Goal: Complete application form: Complete application form

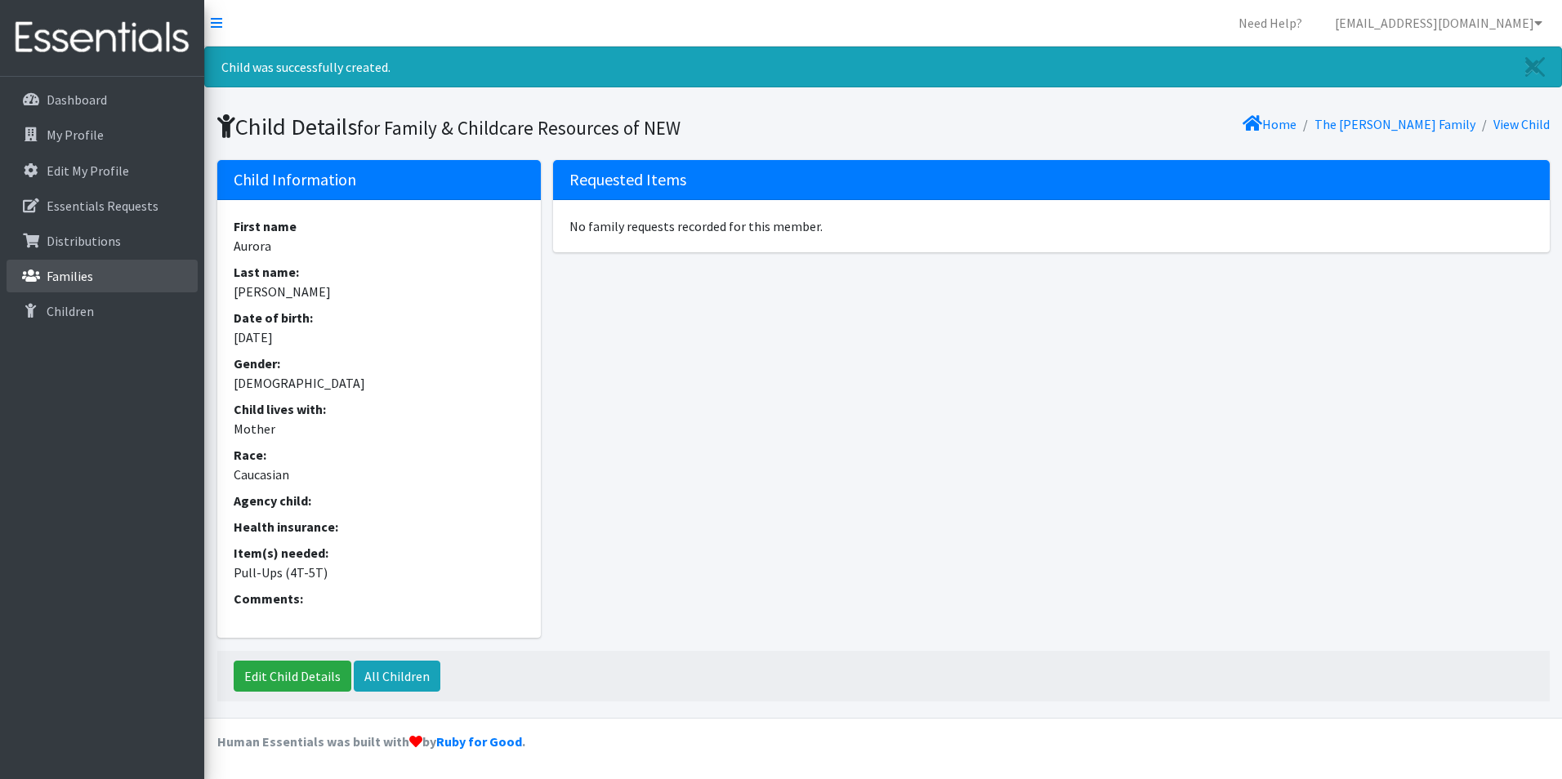
drag, startPoint x: 60, startPoint y: 276, endPoint x: 145, endPoint y: 292, distance: 85.6
click at [60, 276] on p "Families" at bounding box center [70, 276] width 47 height 16
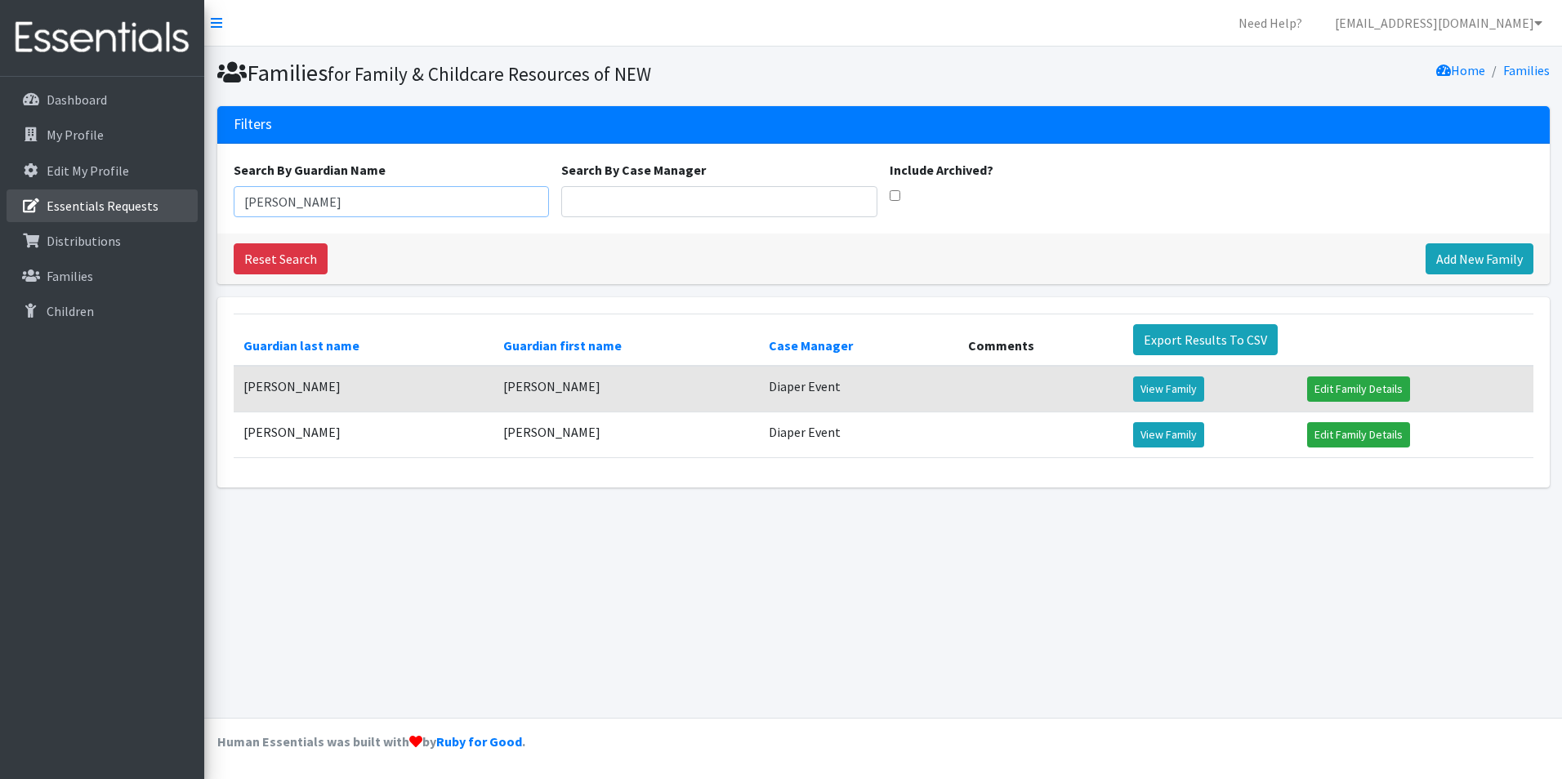
drag, startPoint x: 369, startPoint y: 202, endPoint x: 116, endPoint y: 190, distance: 253.5
click at [110, 195] on div "Need Help? shelby@fcrnew.org Organization Settings My Co-Workers My Profile Log…" at bounding box center [781, 389] width 1562 height 779
type input "[PERSON_NAME]"
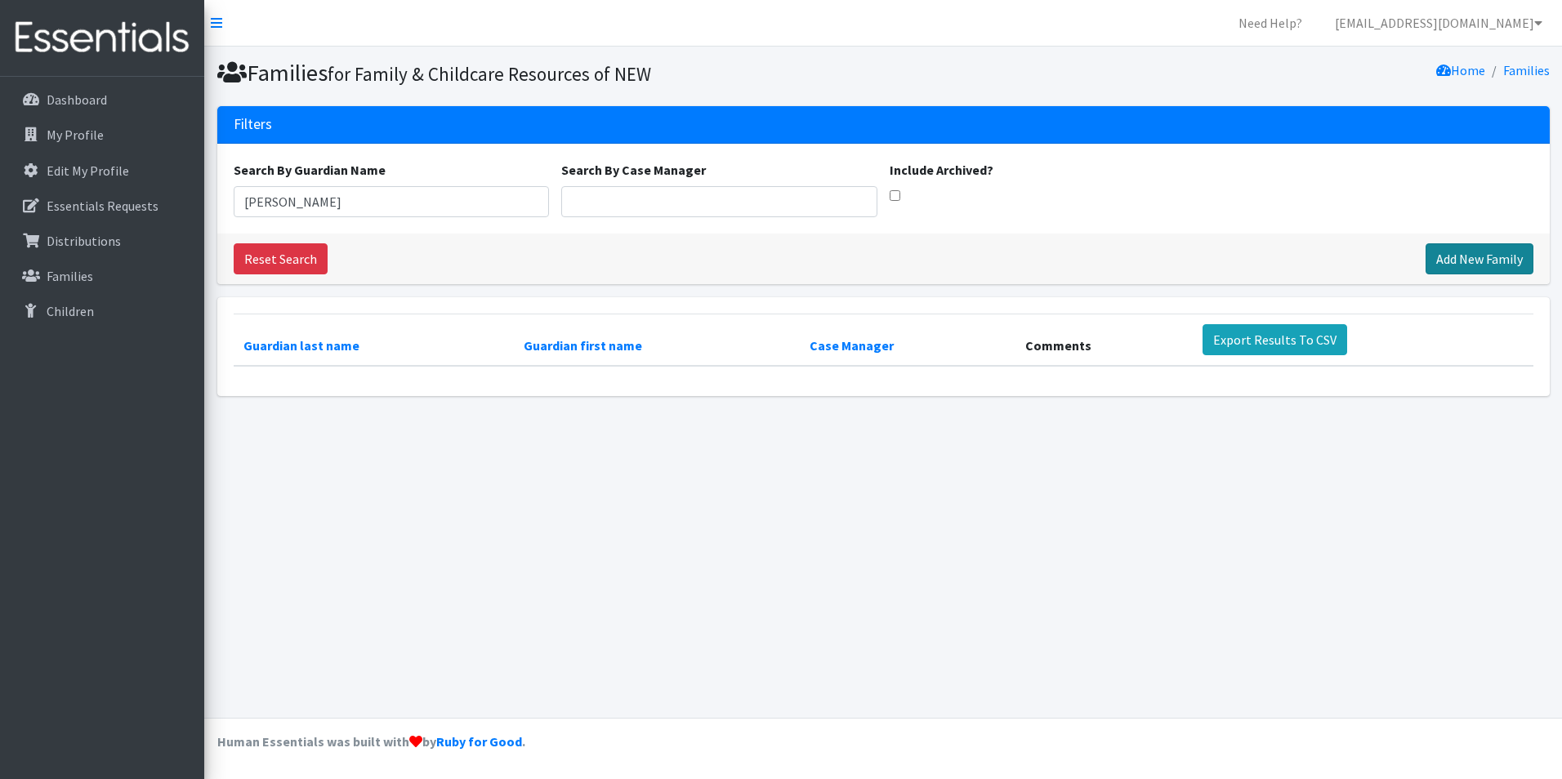
click at [1438, 253] on link "Add New Family" at bounding box center [1479, 258] width 108 height 31
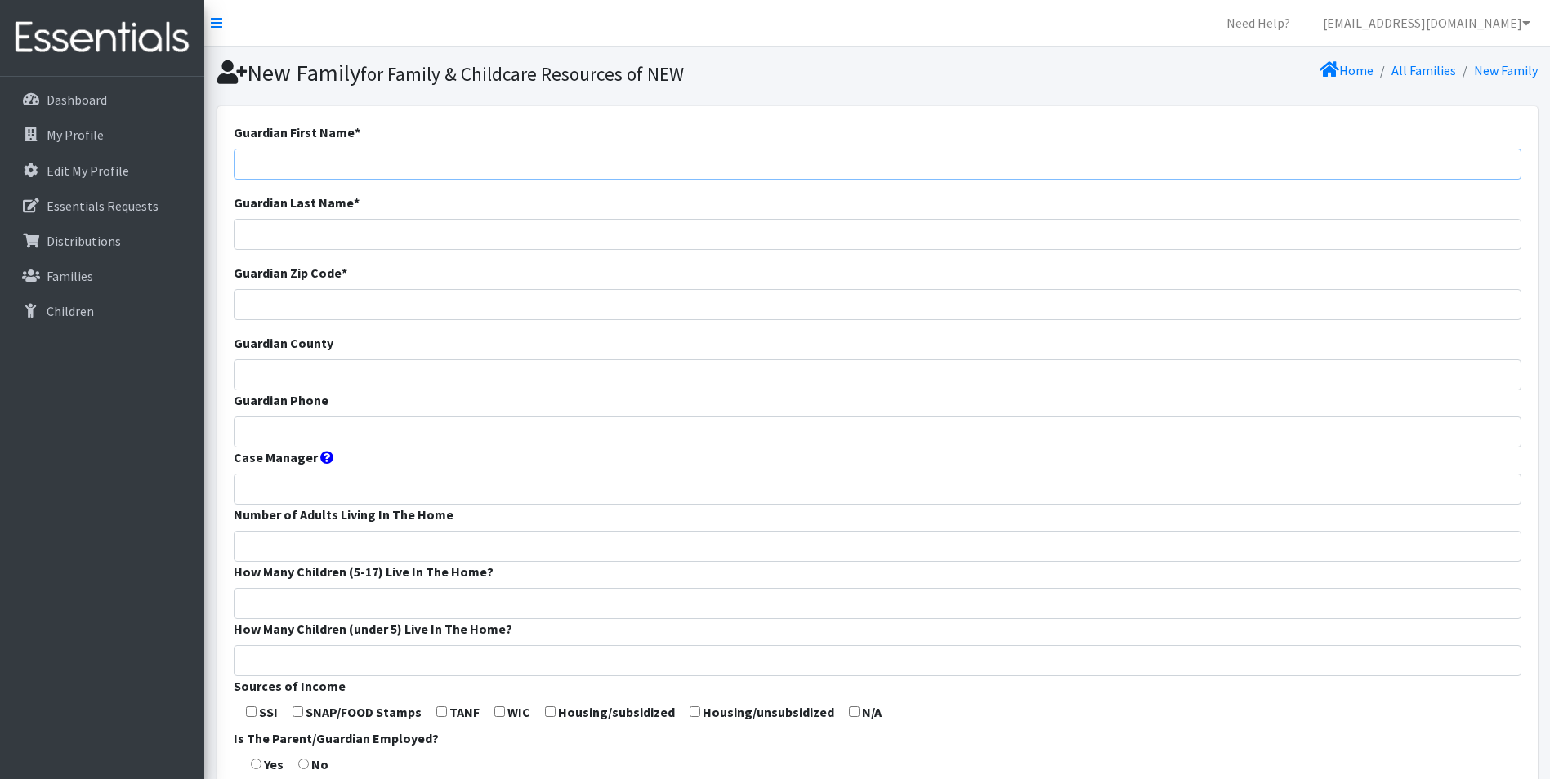
click at [313, 176] on input "Guardian First Name *" at bounding box center [877, 164] width 1287 height 31
type input "Nicole Lynn"
type input "T"
type input "[PERSON_NAME]"
type input "54303"
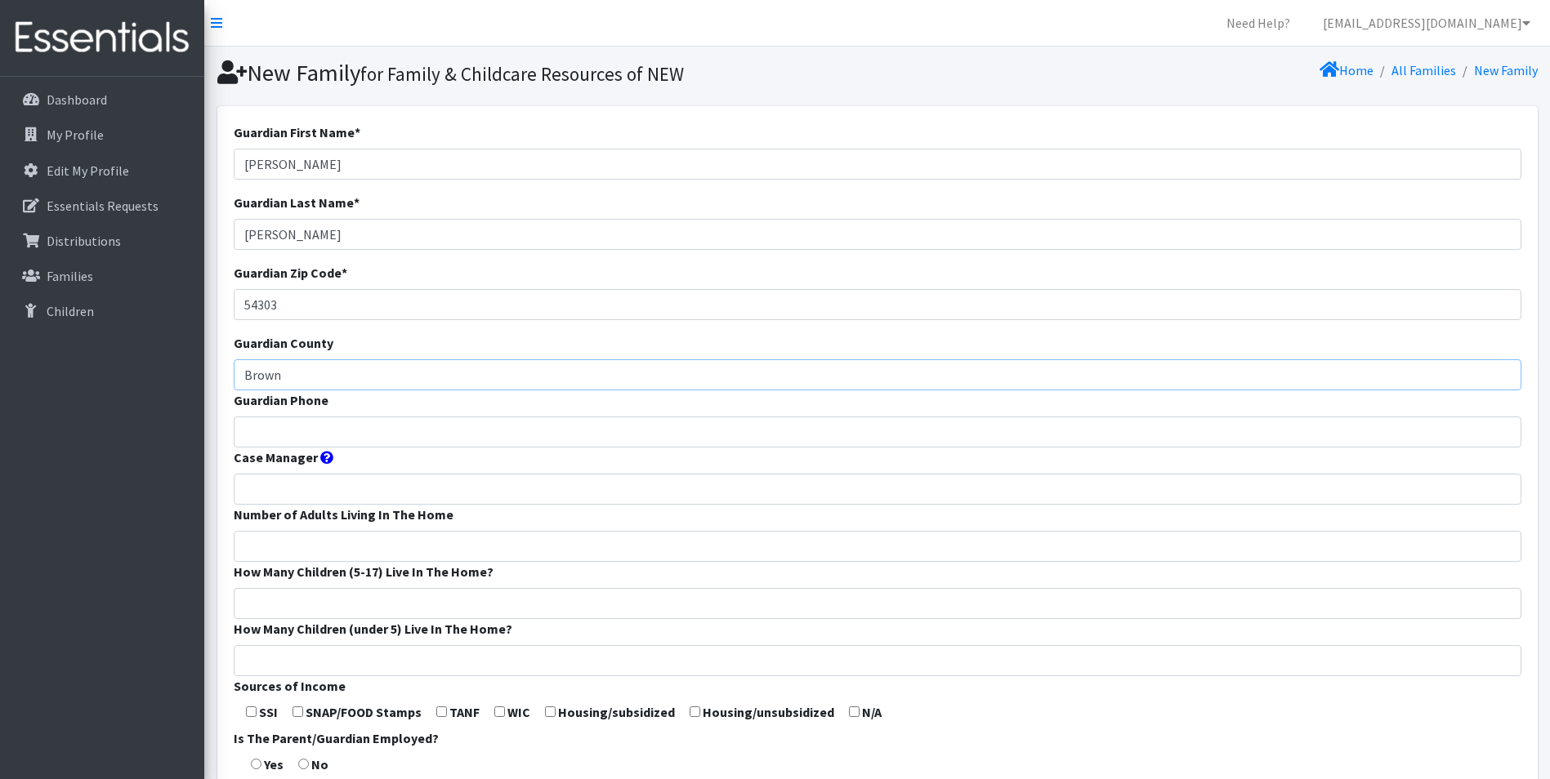
type input "Brown"
paste input "9206722304"
type input "9206722304"
click at [271, 492] on input "Case Manager" at bounding box center [877, 489] width 1287 height 31
type input "Diaper Event"
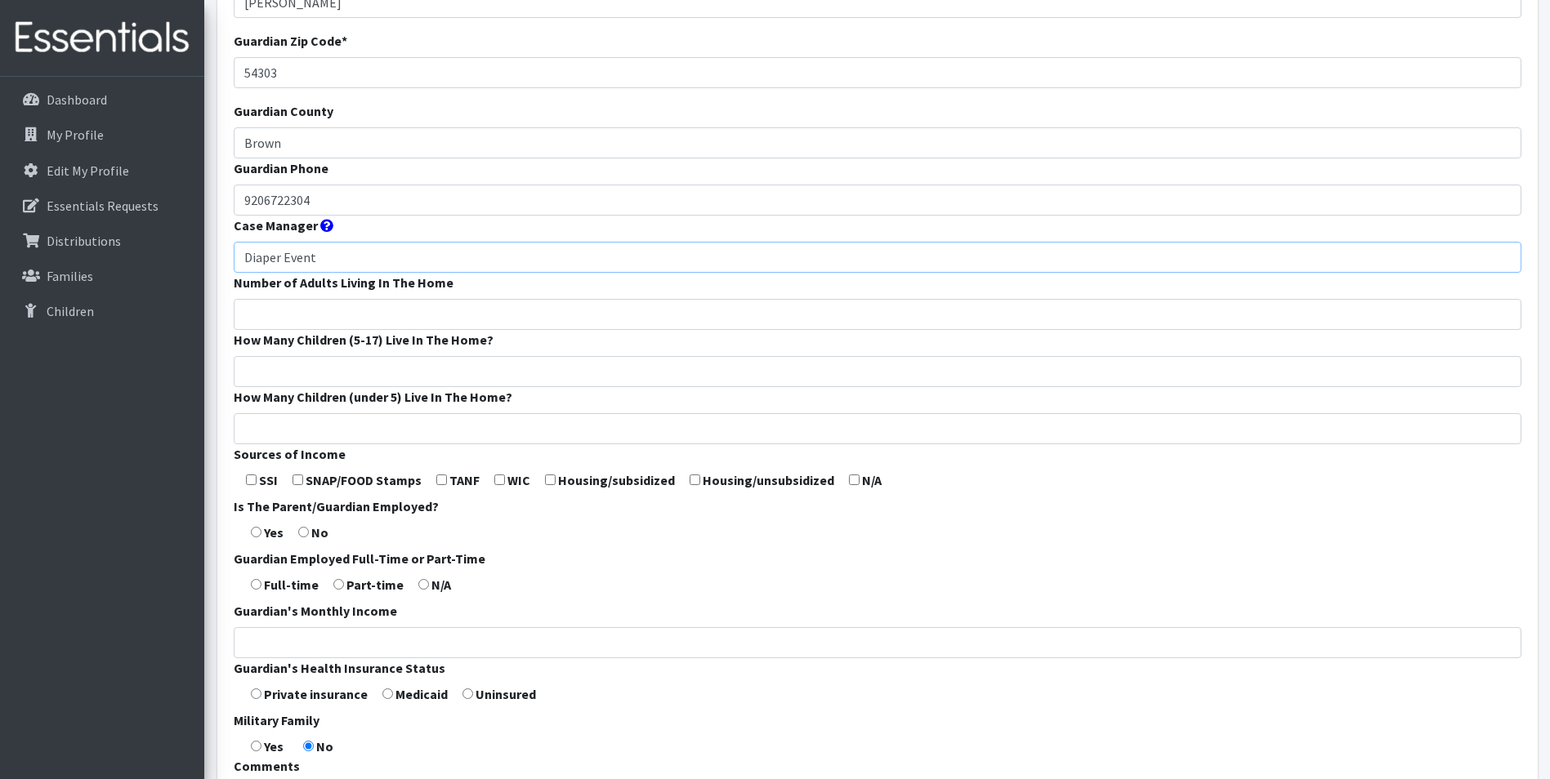
scroll to position [327, 0]
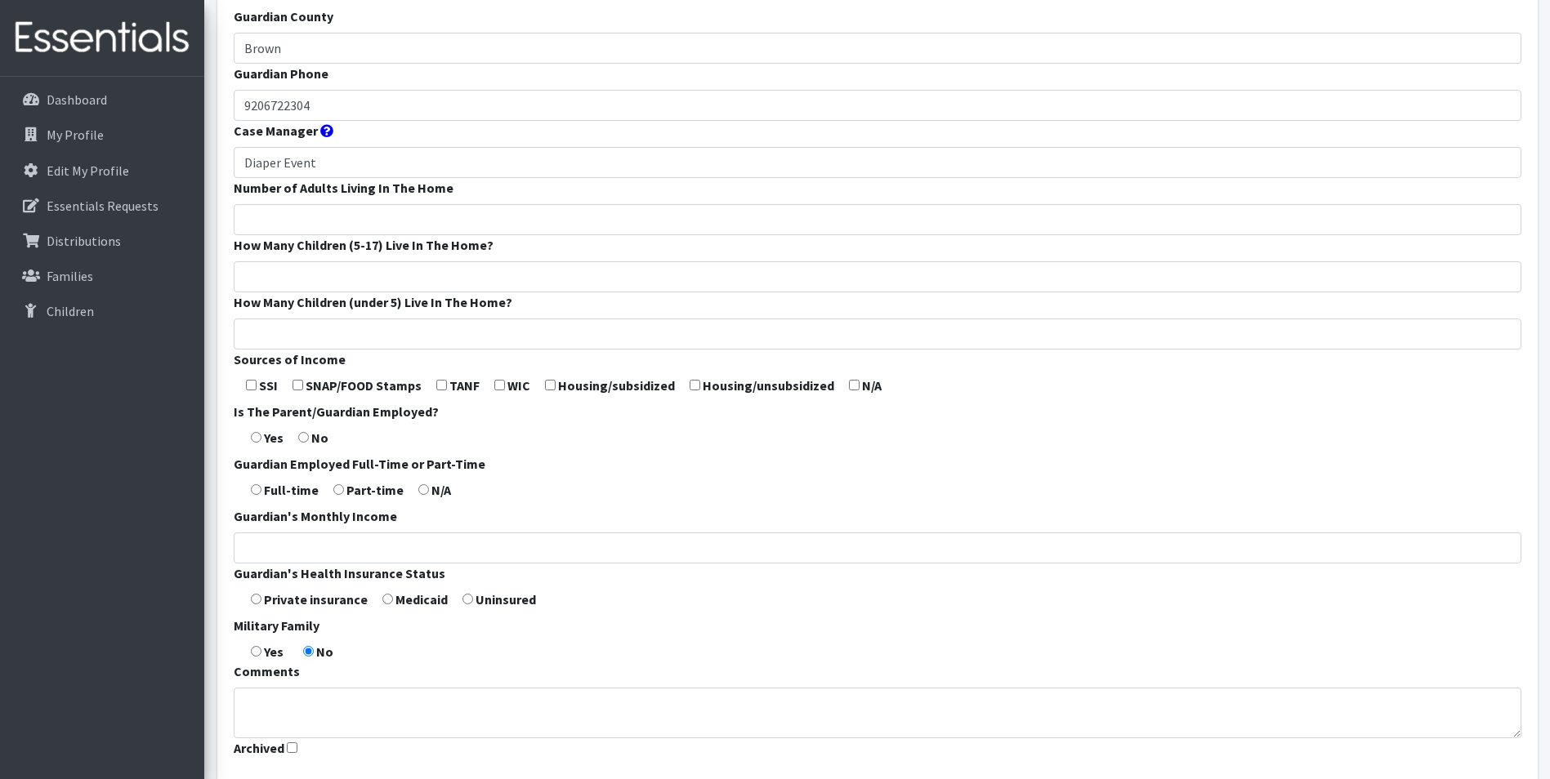
click at [302, 386] on input "checkbox" at bounding box center [297, 385] width 11 height 11
checkbox input "true"
click at [416, 332] on input "How Many Children (under 5) Live In The Home?" at bounding box center [877, 334] width 1287 height 31
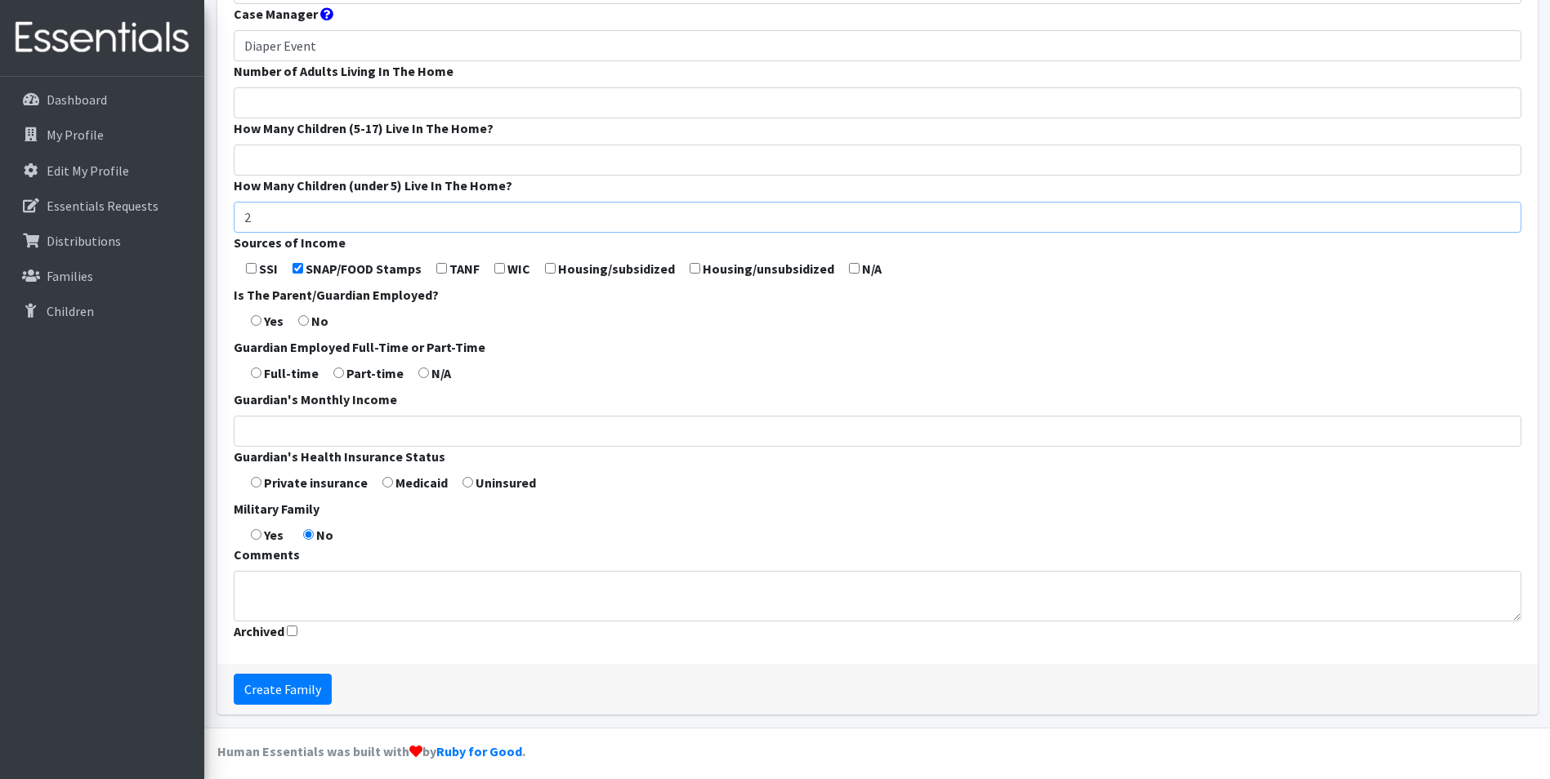
scroll to position [453, 0]
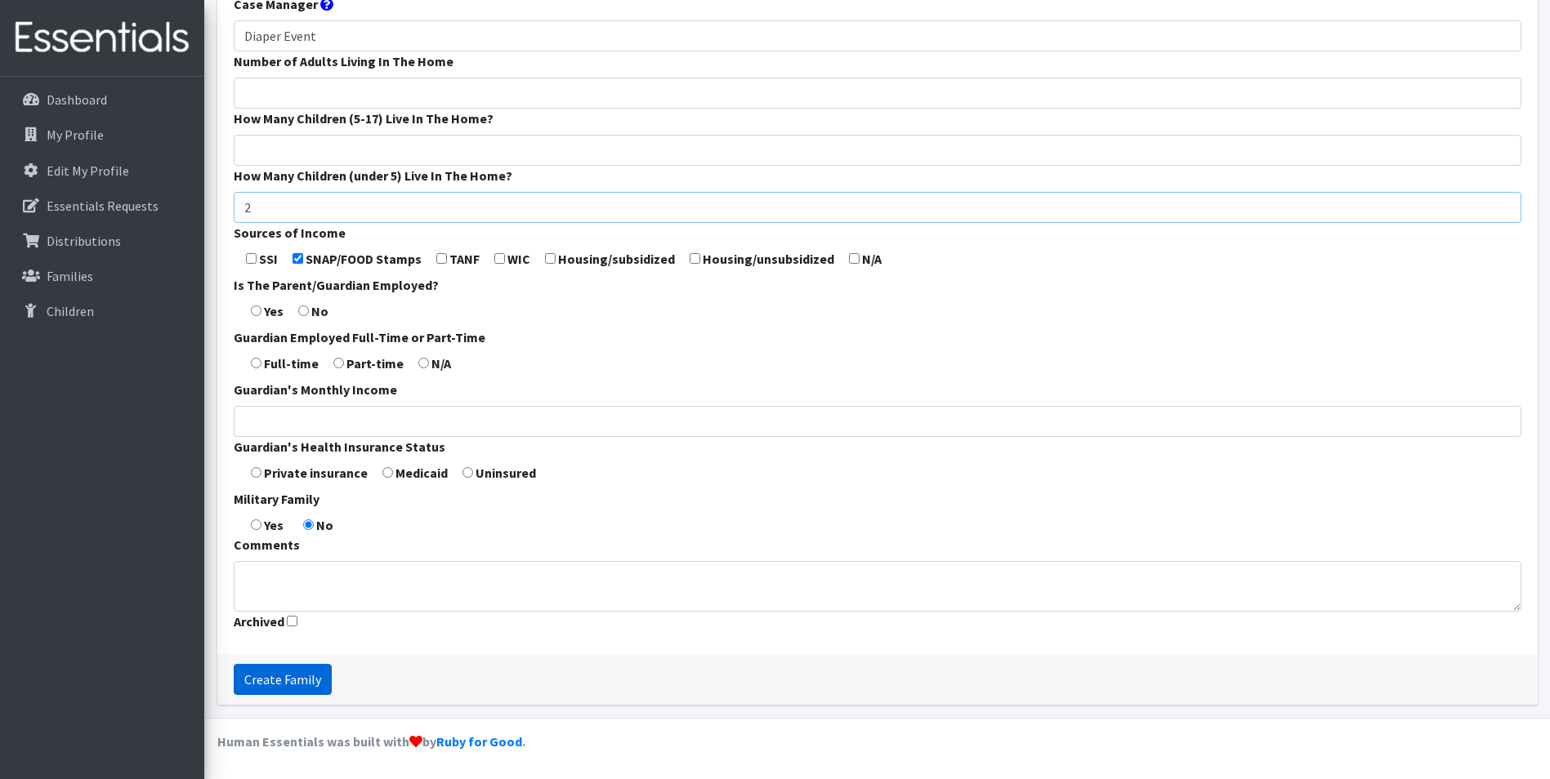
type input "2"
click at [279, 679] on input "Create Family" at bounding box center [283, 679] width 98 height 31
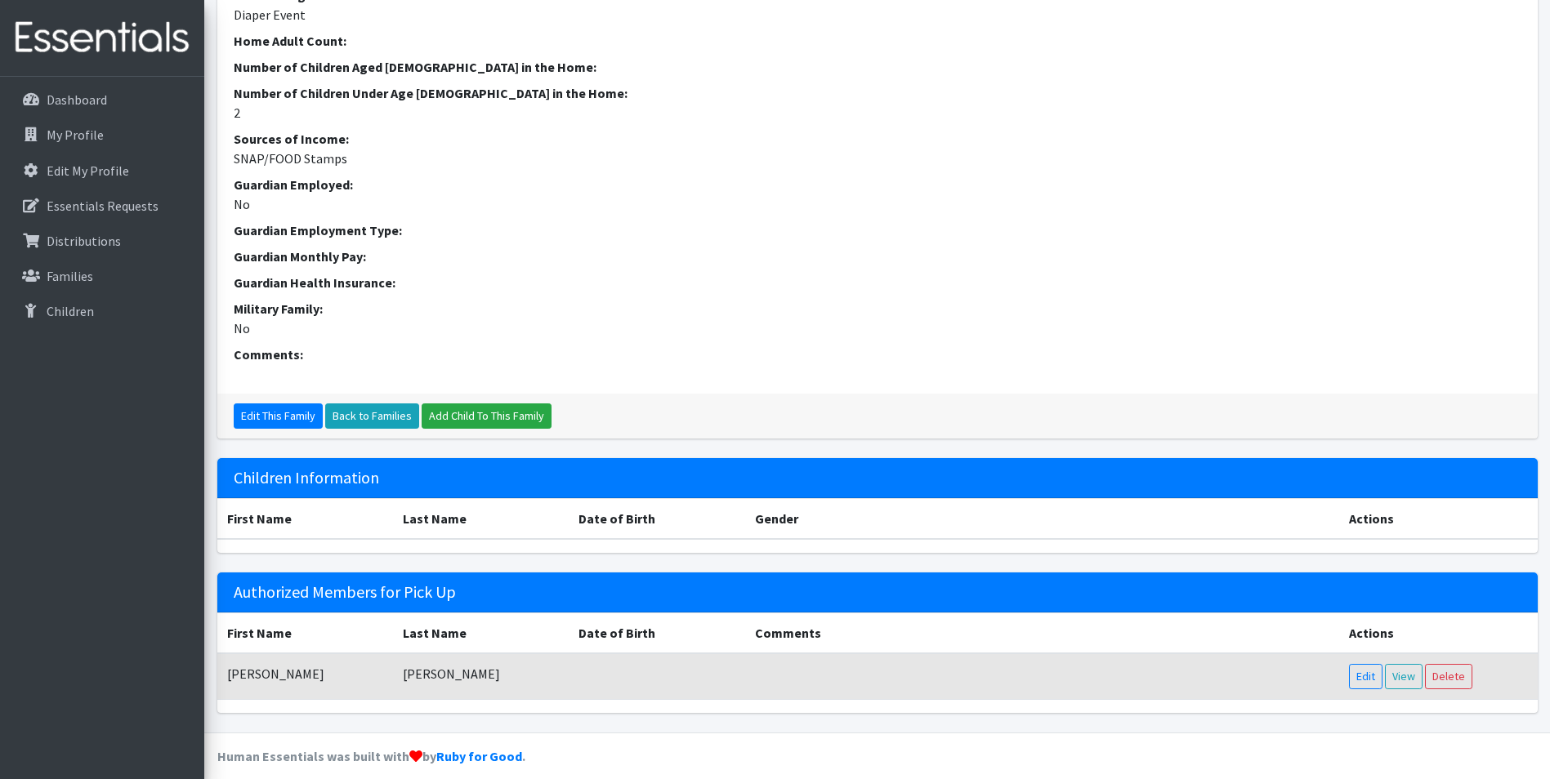
scroll to position [480, 0]
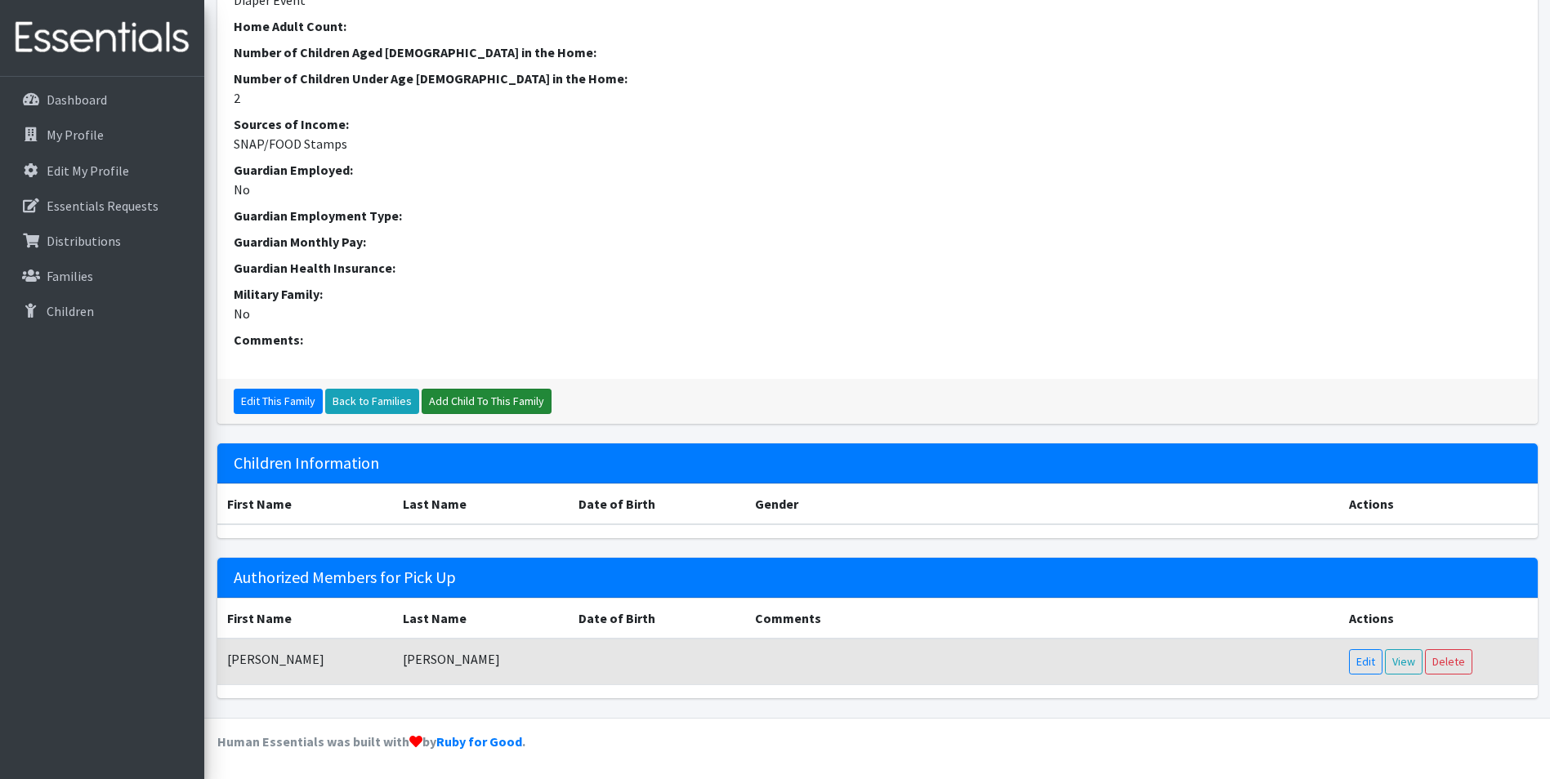
click at [451, 404] on link "Add Child To This Family" at bounding box center [486, 401] width 130 height 25
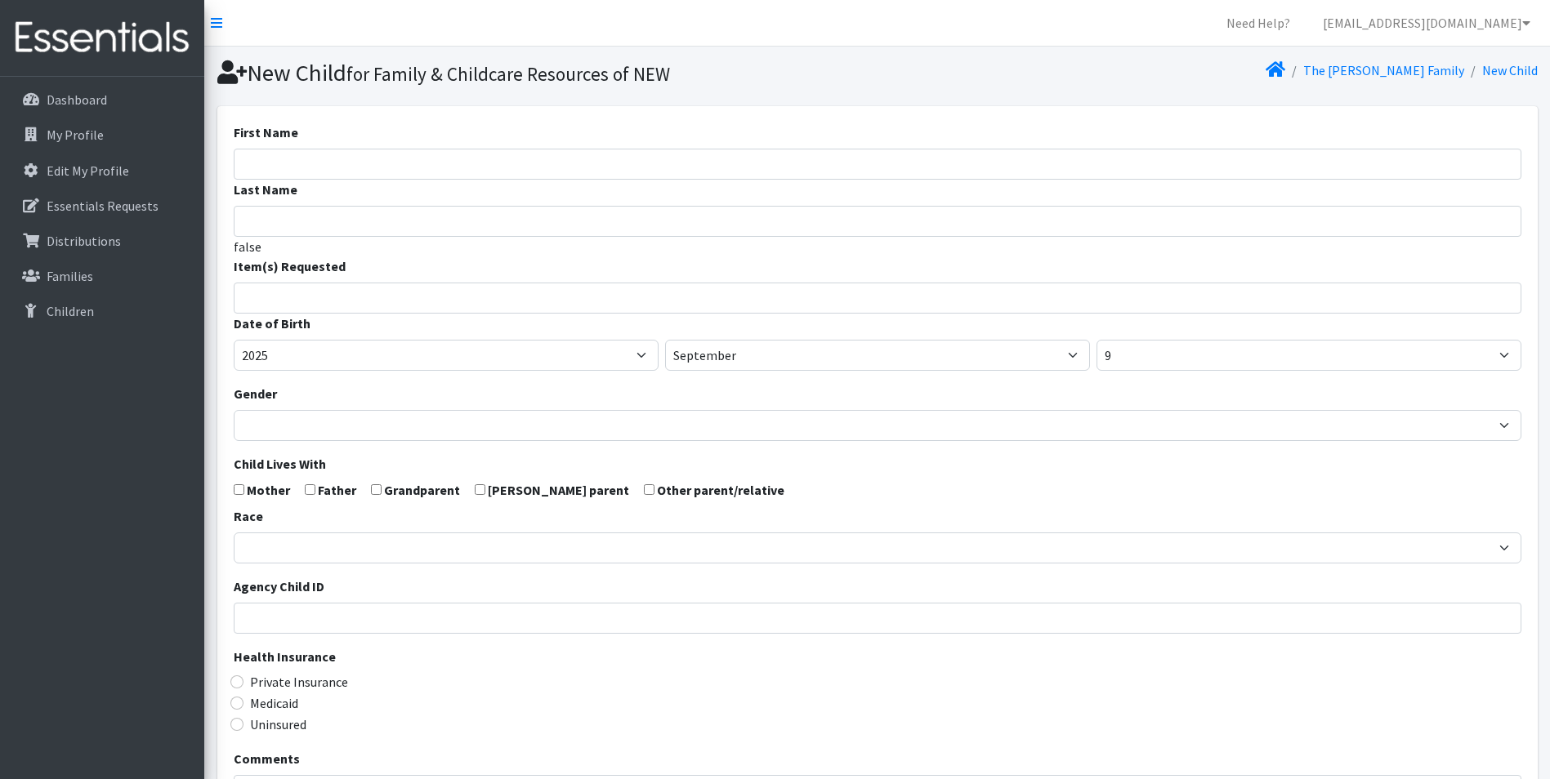
select select
click at [286, 167] on input "First Name" at bounding box center [877, 164] width 1287 height 31
type input "[PERSON_NAME]"
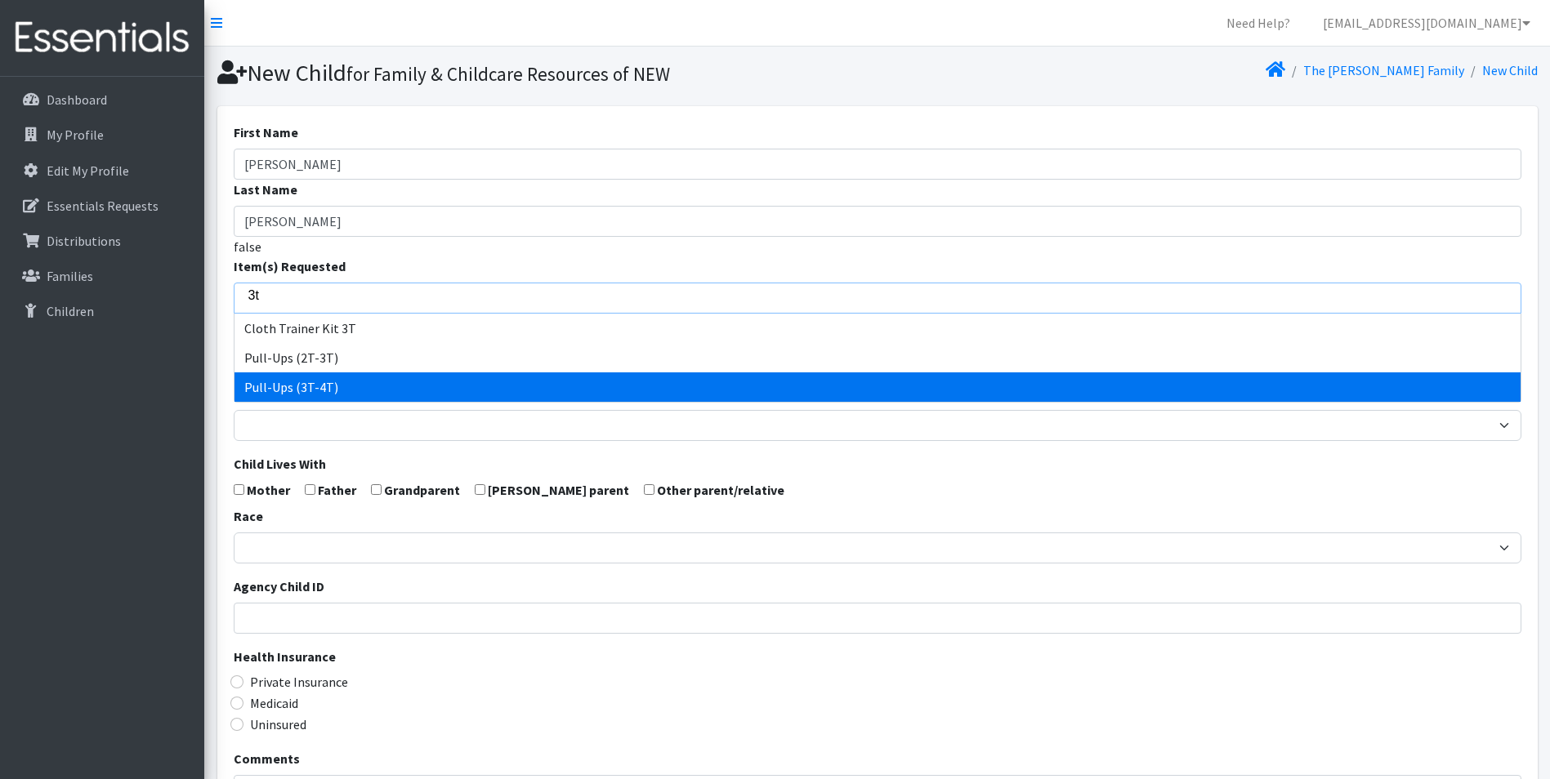
type input "3t"
select select "14494"
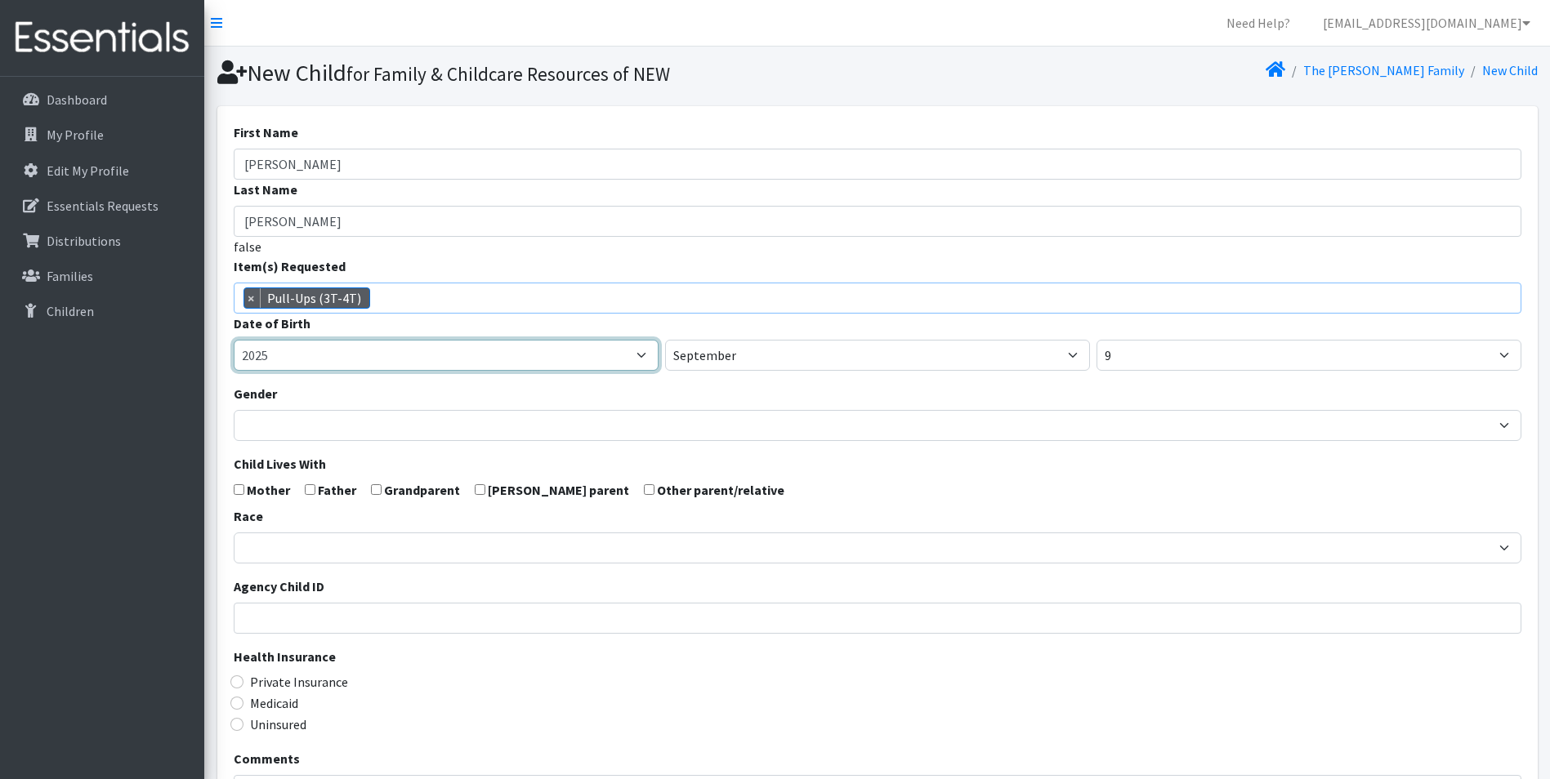
click at [287, 361] on select "2005 2006 2007 2008 2009 2010 2011 2012 2013 2014 2015 2016 2017 2018 2019 2020…" at bounding box center [446, 355] width 425 height 31
select select "2022"
click at [234, 340] on select "2005 2006 2007 2008 2009 2010 2011 2012 2013 2014 2015 2016 2017 2018 2019 2020…" at bounding box center [446, 355] width 425 height 31
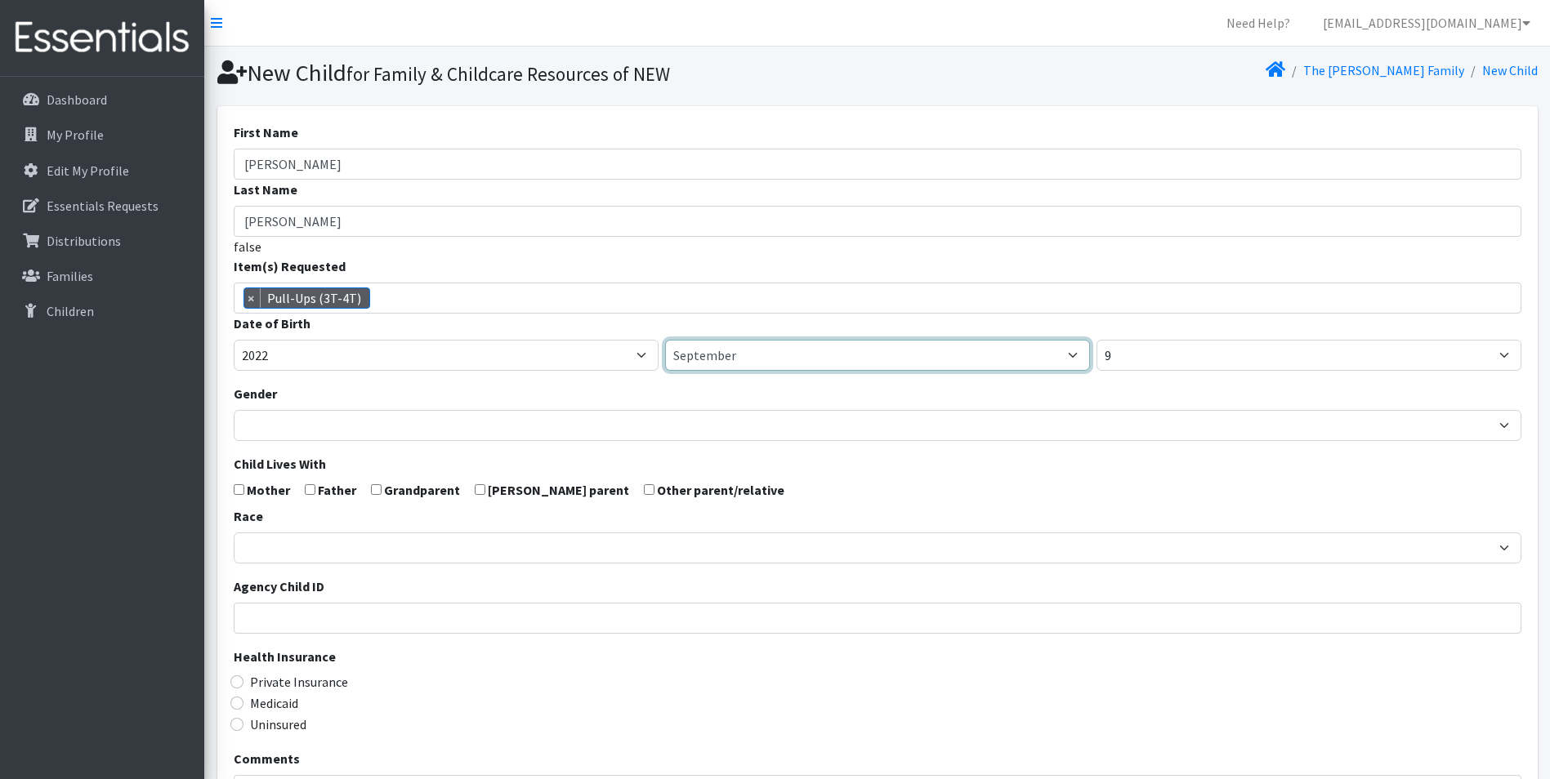
click at [800, 351] on select "January February March April May June July August September October November De…" at bounding box center [877, 355] width 425 height 31
select select "5"
click at [665, 340] on select "January February March April May June July August September October November De…" at bounding box center [877, 355] width 425 height 31
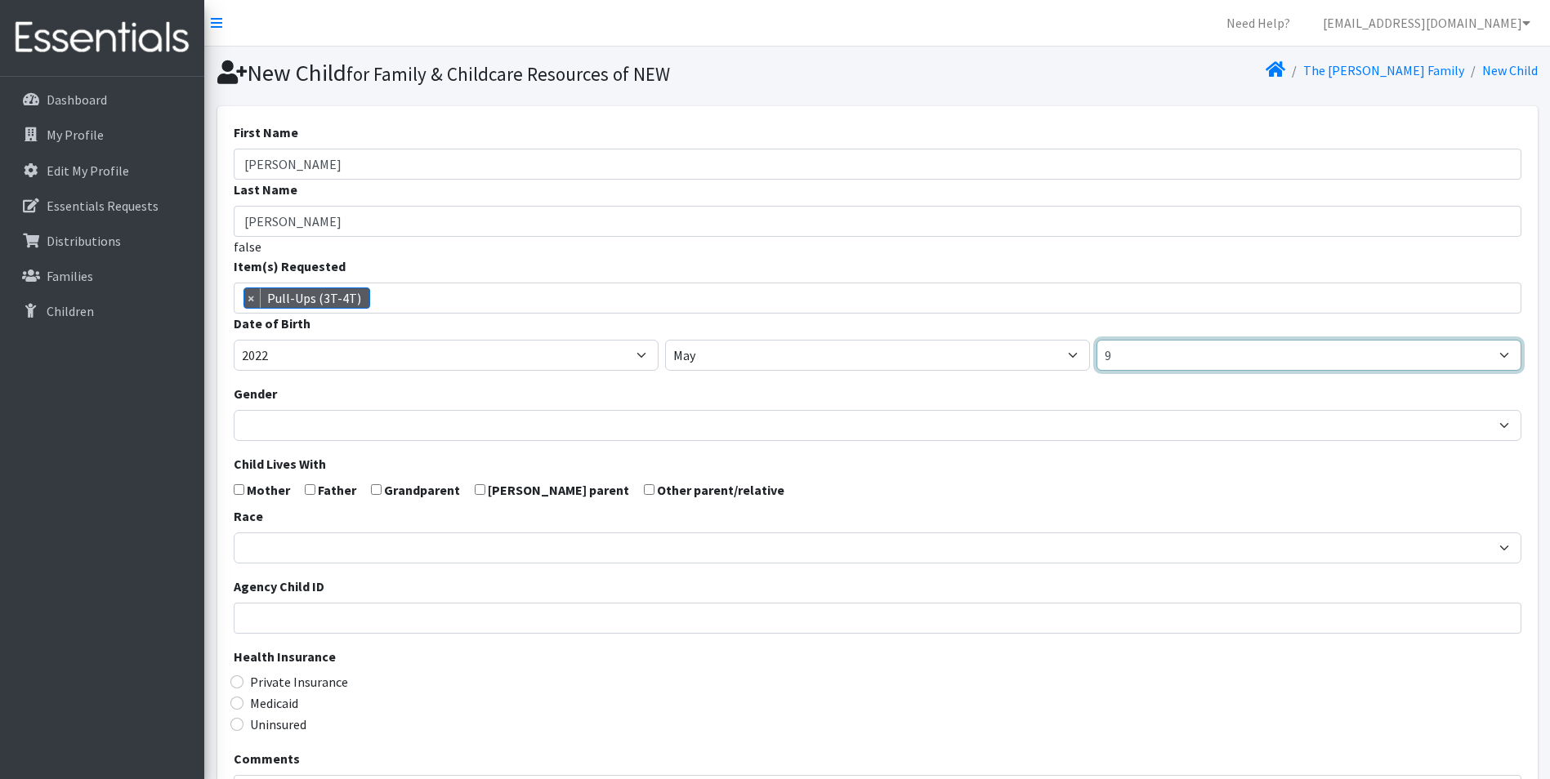
click at [1169, 362] on select "1 2 3 4 5 6 7 8 9 10 11 12 13 14 15 16 17 18 19 20 21 22 23 24 25 26 27 28 29 3…" at bounding box center [1308, 355] width 425 height 31
select select "11"
click at [1096, 340] on select "1 2 3 4 5 6 7 8 9 10 11 12 13 14 15 16 17 18 19 20 21 22 23 24 25 26 27 28 29 3…" at bounding box center [1308, 355] width 425 height 31
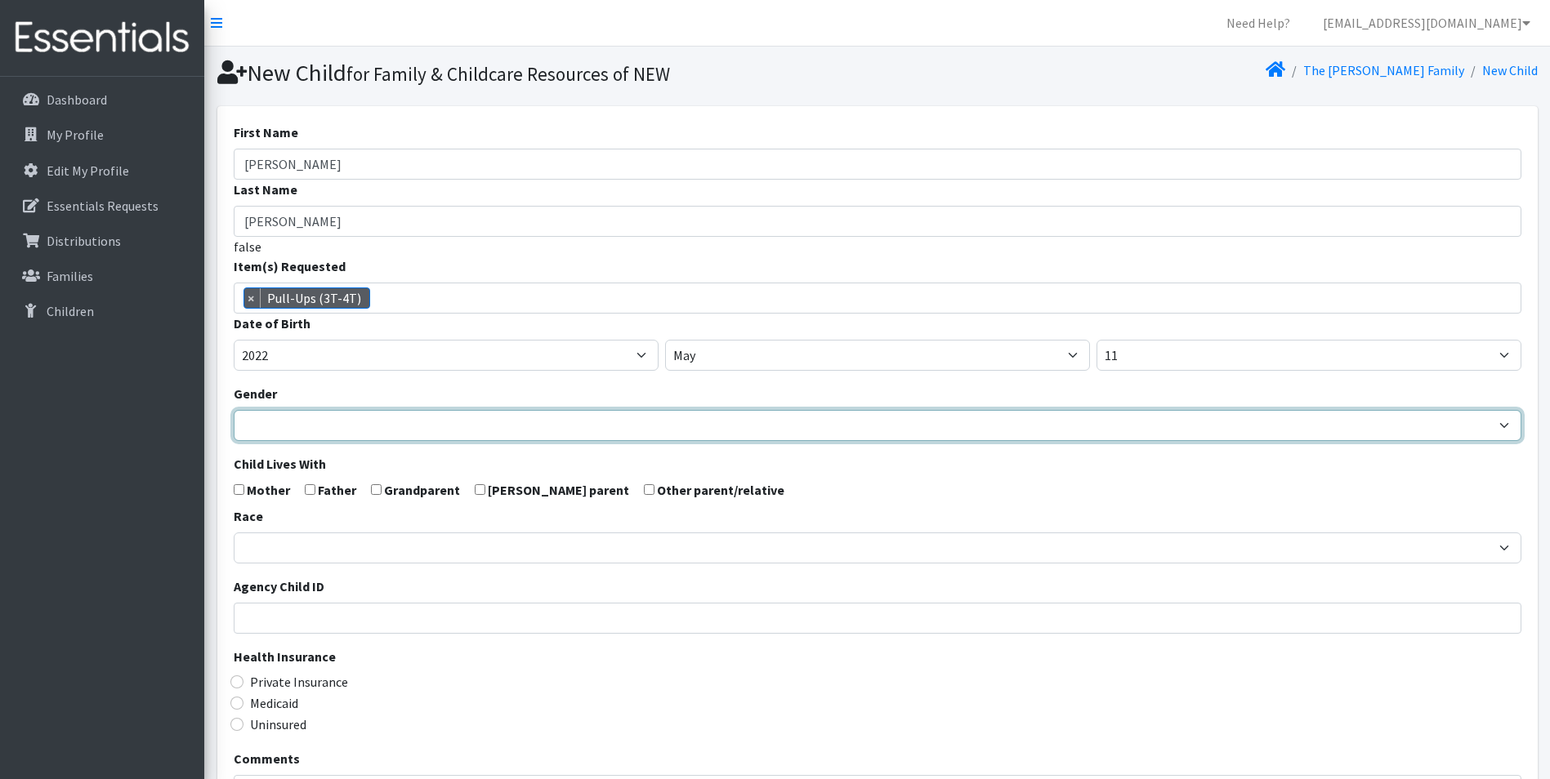
click at [312, 427] on select "Male Female" at bounding box center [877, 425] width 1287 height 31
select select "[DEMOGRAPHIC_DATA]"
click at [234, 410] on select "Male Female" at bounding box center [877, 425] width 1287 height 31
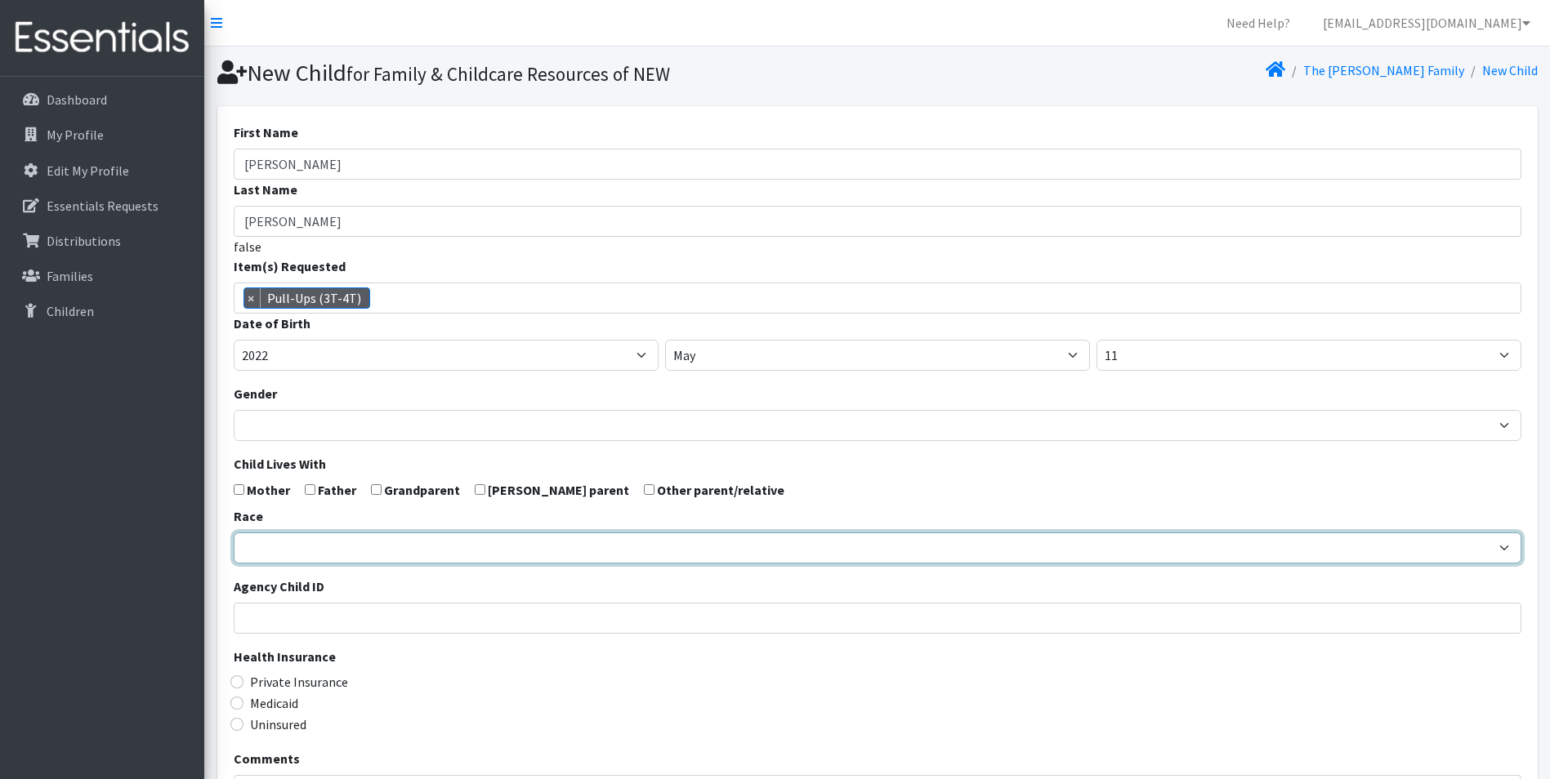
click at [259, 546] on select "African American Caucasian Hispanic Asian American Indian Pacific Islander Mult…" at bounding box center [877, 548] width 1287 height 31
select select "Caucasian"
click at [234, 533] on select "African American Caucasian Hispanic Asian American Indian Pacific Islander Mult…" at bounding box center [877, 548] width 1287 height 31
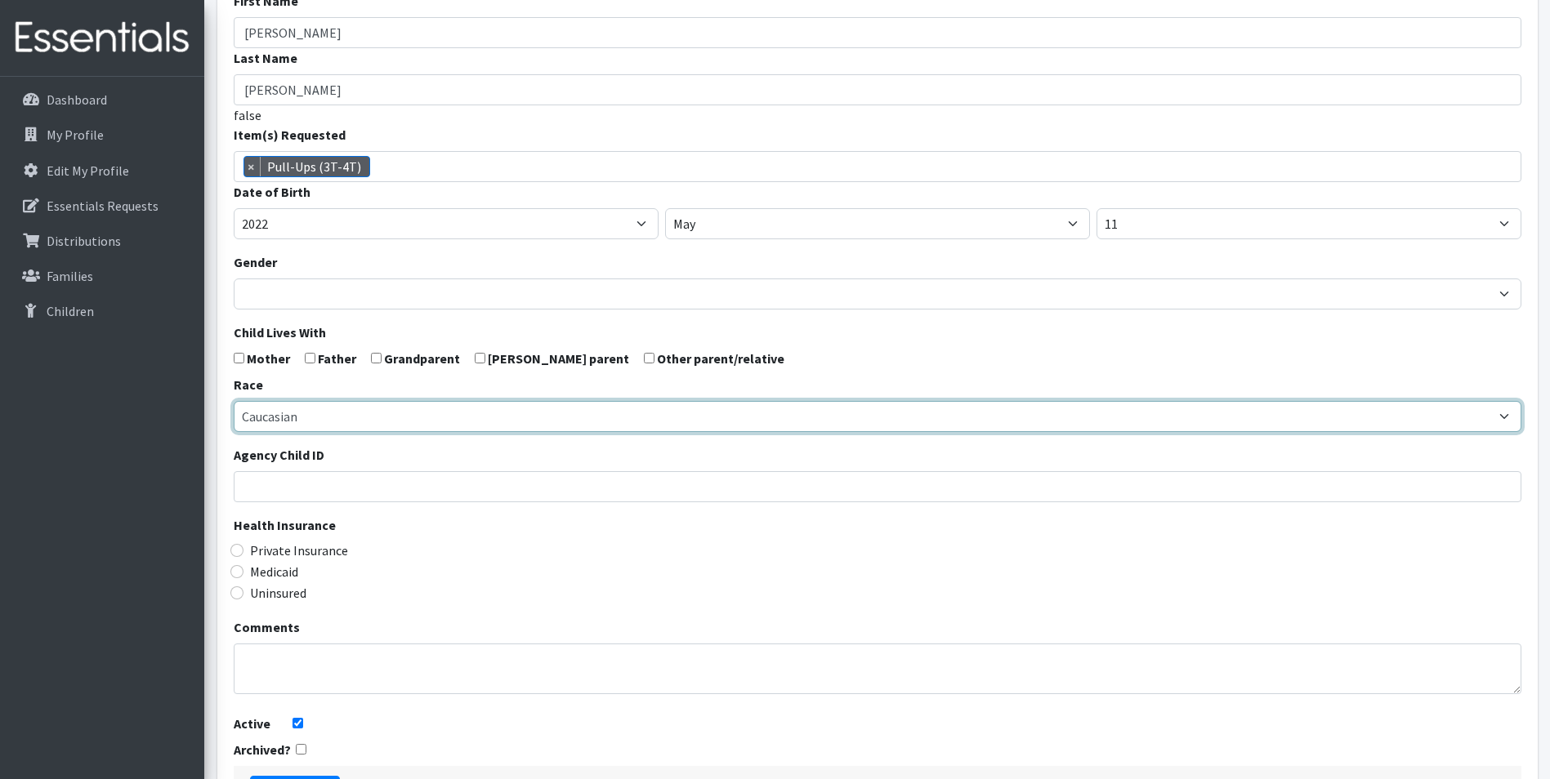
scroll to position [260, 0]
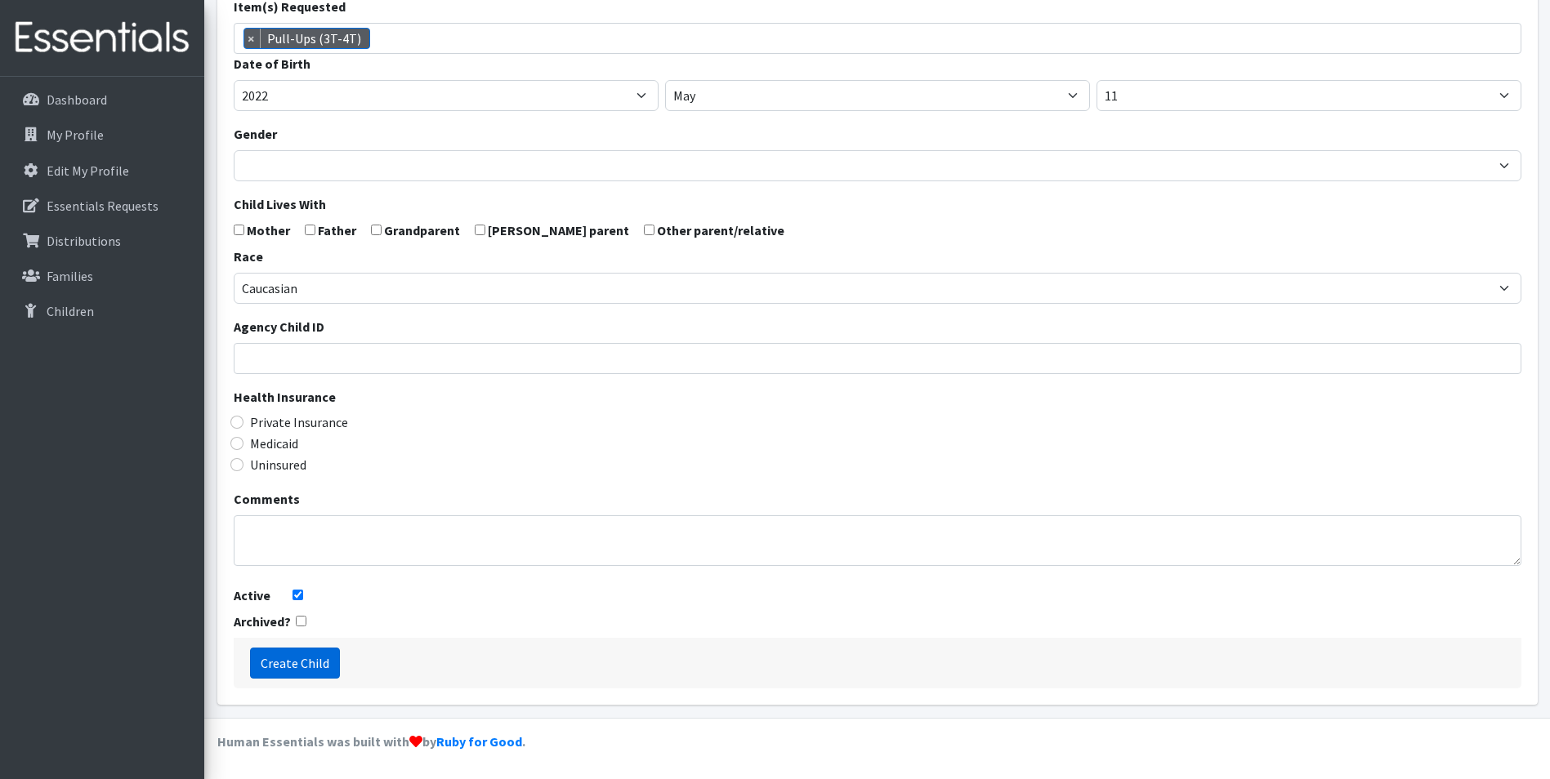
click at [283, 656] on input "Create Child" at bounding box center [295, 663] width 90 height 31
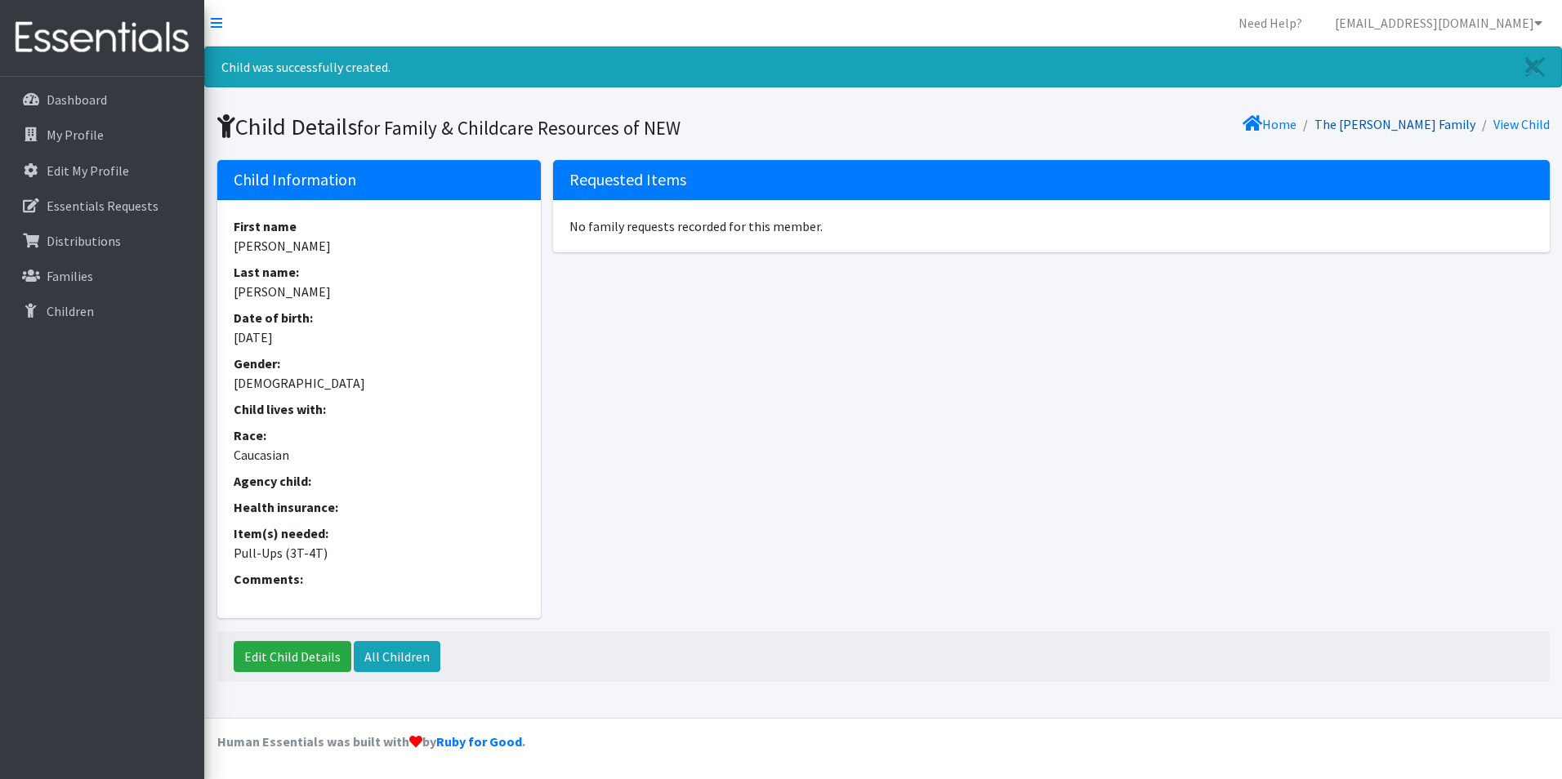
click at [1410, 117] on link "The [PERSON_NAME] Family" at bounding box center [1394, 124] width 161 height 16
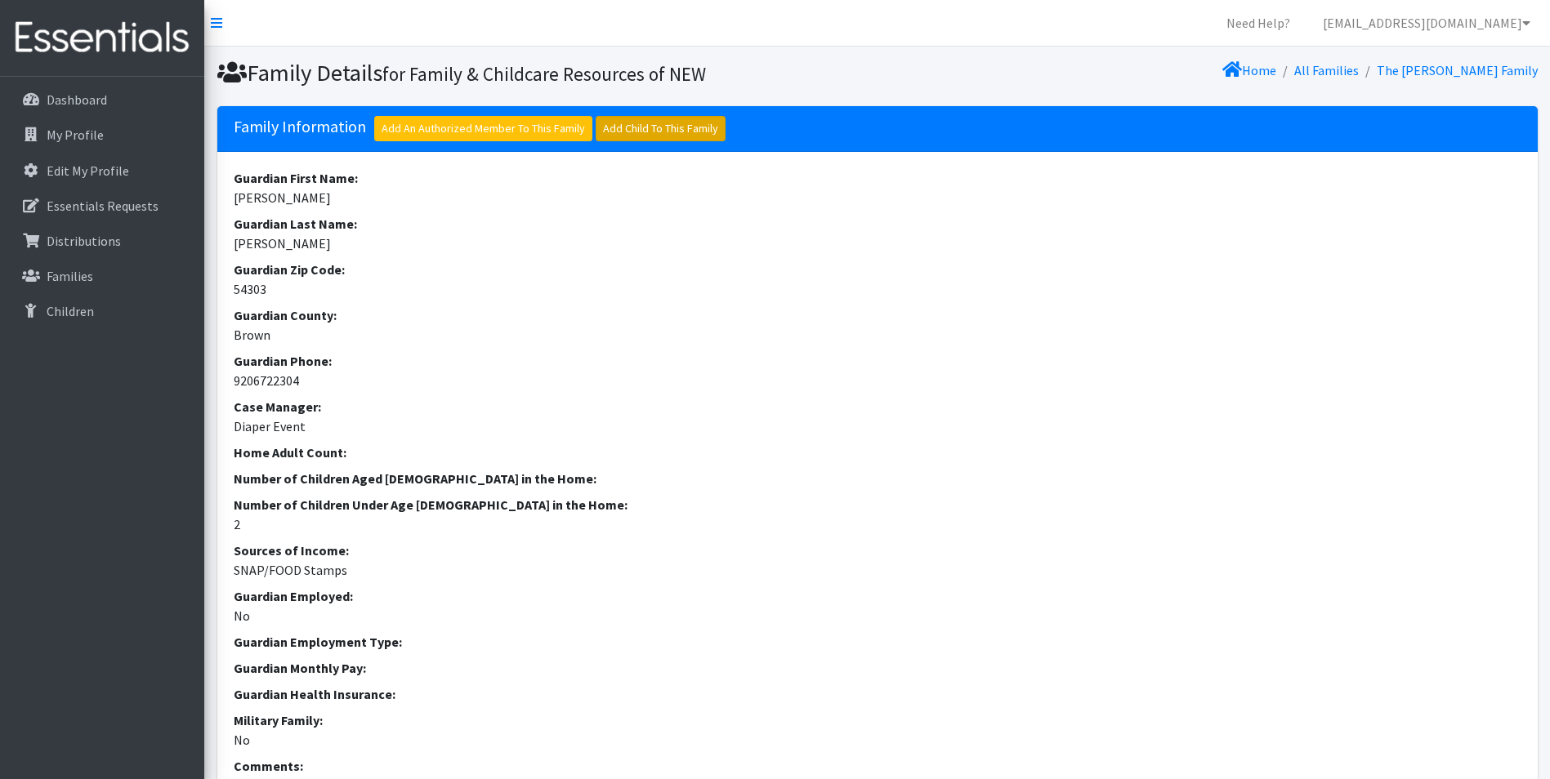
click at [664, 130] on link "Add Child To This Family" at bounding box center [660, 128] width 130 height 25
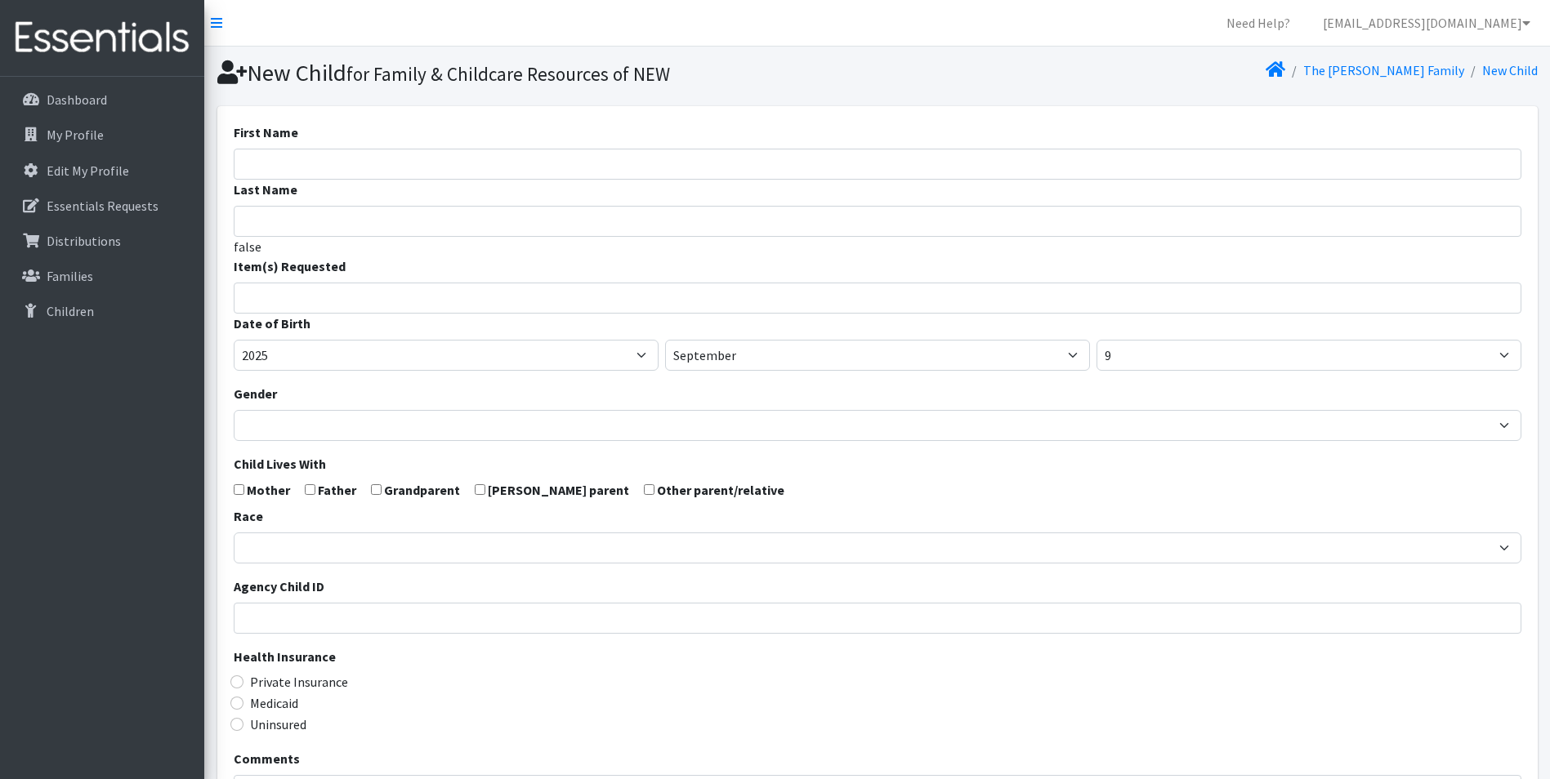
select select
click at [314, 164] on input "First Name" at bounding box center [877, 164] width 1287 height 31
type input "Skye"
click at [272, 229] on input "Last Name" at bounding box center [877, 221] width 1287 height 31
type input "Robertson"
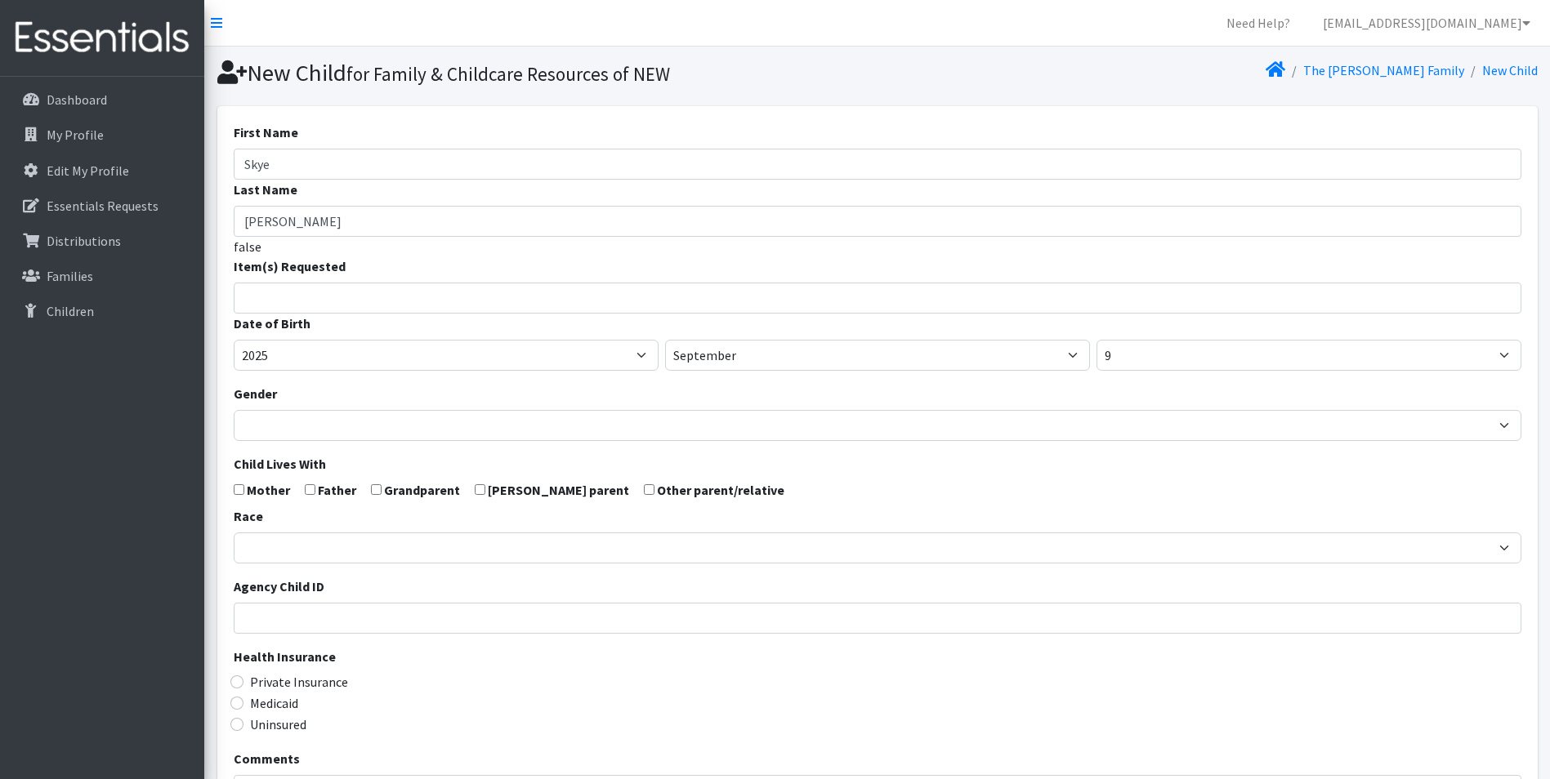
click at [244, 307] on span at bounding box center [877, 298] width 1287 height 31
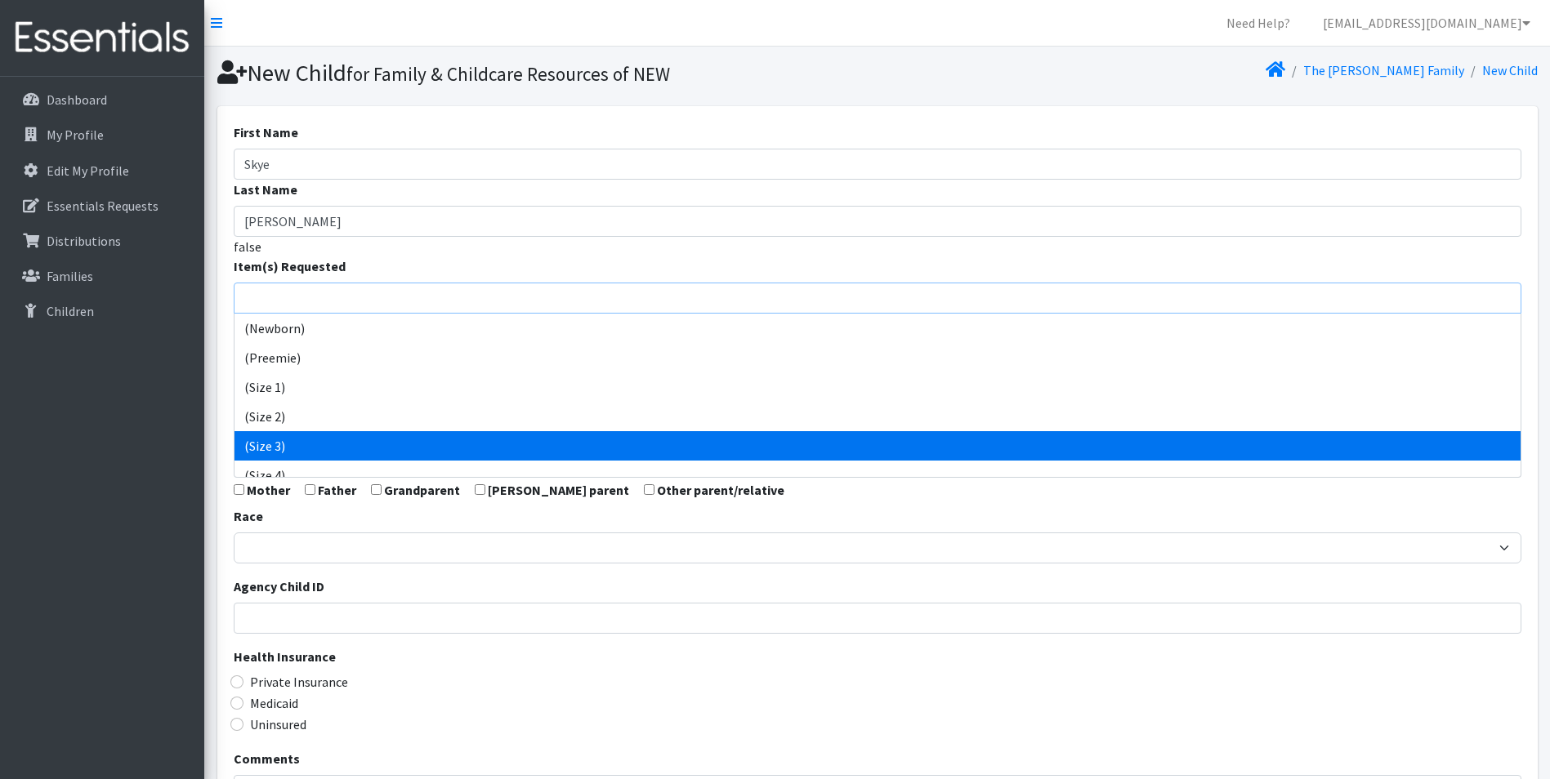
drag, startPoint x: 288, startPoint y: 440, endPoint x: 290, endPoint y: 423, distance: 17.2
select select "14507"
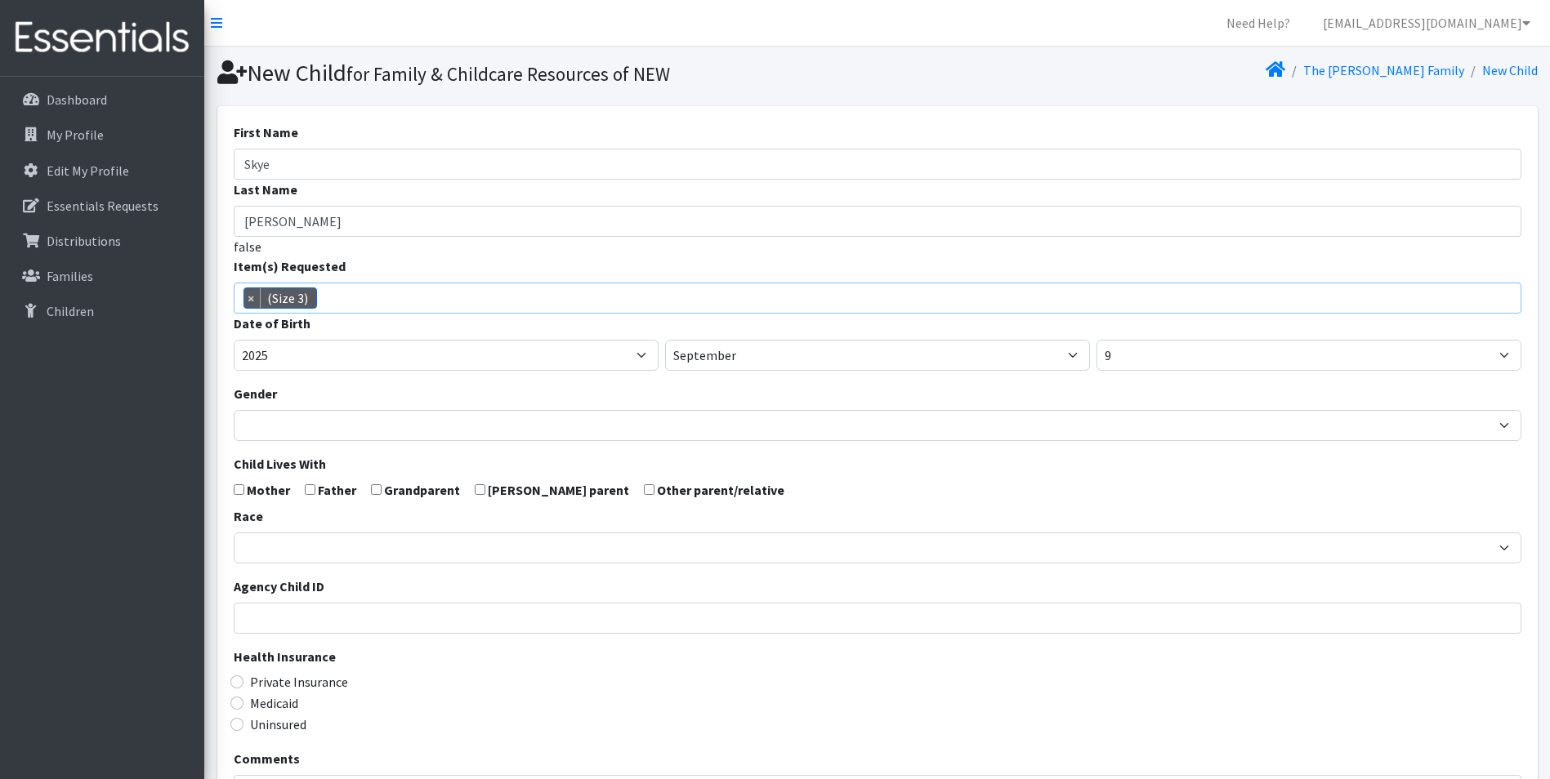
scroll to position [69, 0]
click at [289, 360] on select "2005 2006 2007 2008 2009 2010 2011 2012 2013 2014 2015 2016 2017 2018 2019 2020…" at bounding box center [446, 355] width 425 height 31
select select "2023"
click at [234, 340] on select "2005 2006 2007 2008 2009 2010 2011 2012 2013 2014 2015 2016 2017 2018 2019 2020…" at bounding box center [446, 355] width 425 height 31
click at [735, 355] on select "January February March April May June July August September October November De…" at bounding box center [877, 355] width 425 height 31
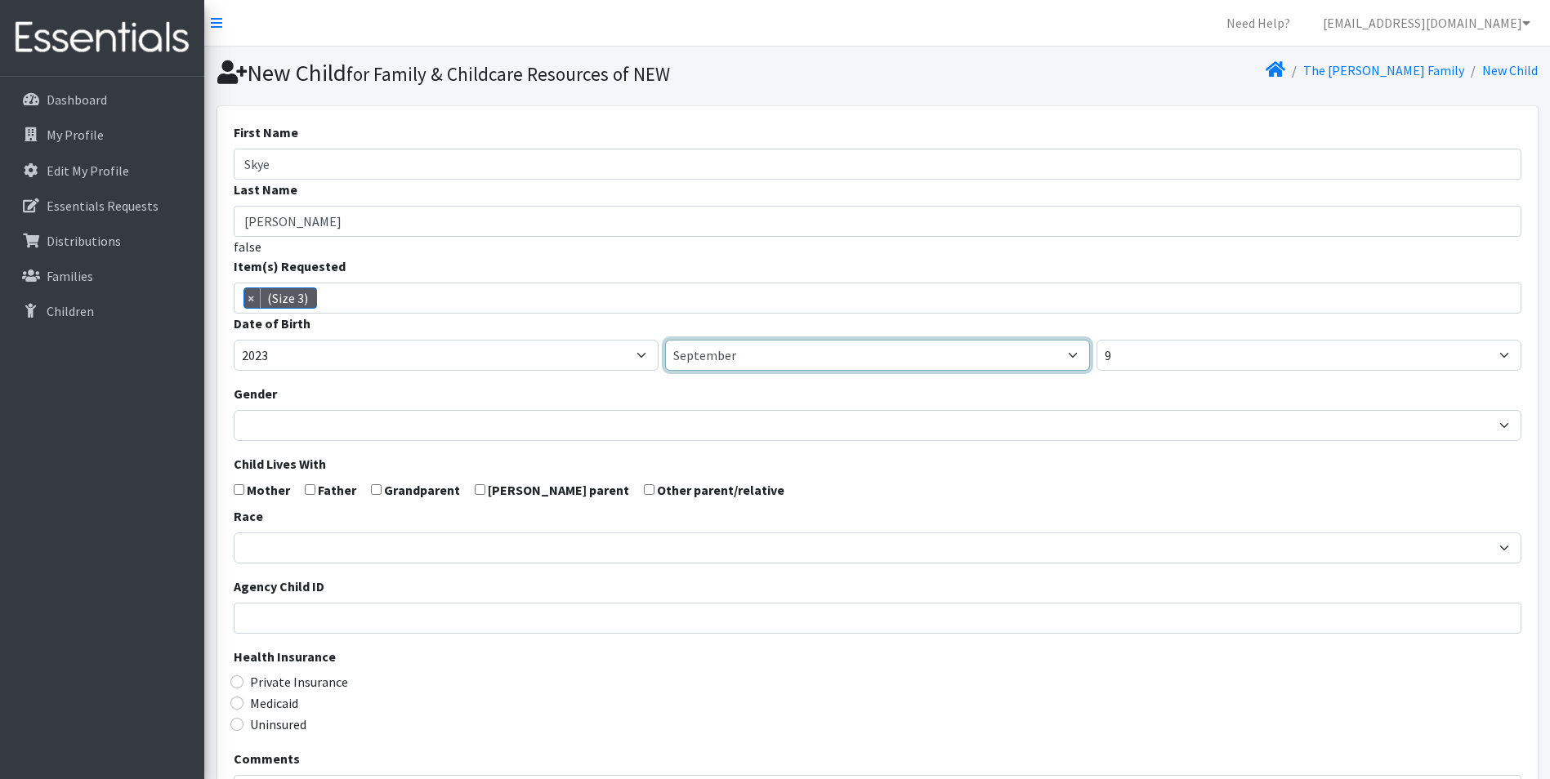
select select "10"
click at [665, 340] on select "January February March April May June July August September October November De…" at bounding box center [877, 355] width 425 height 31
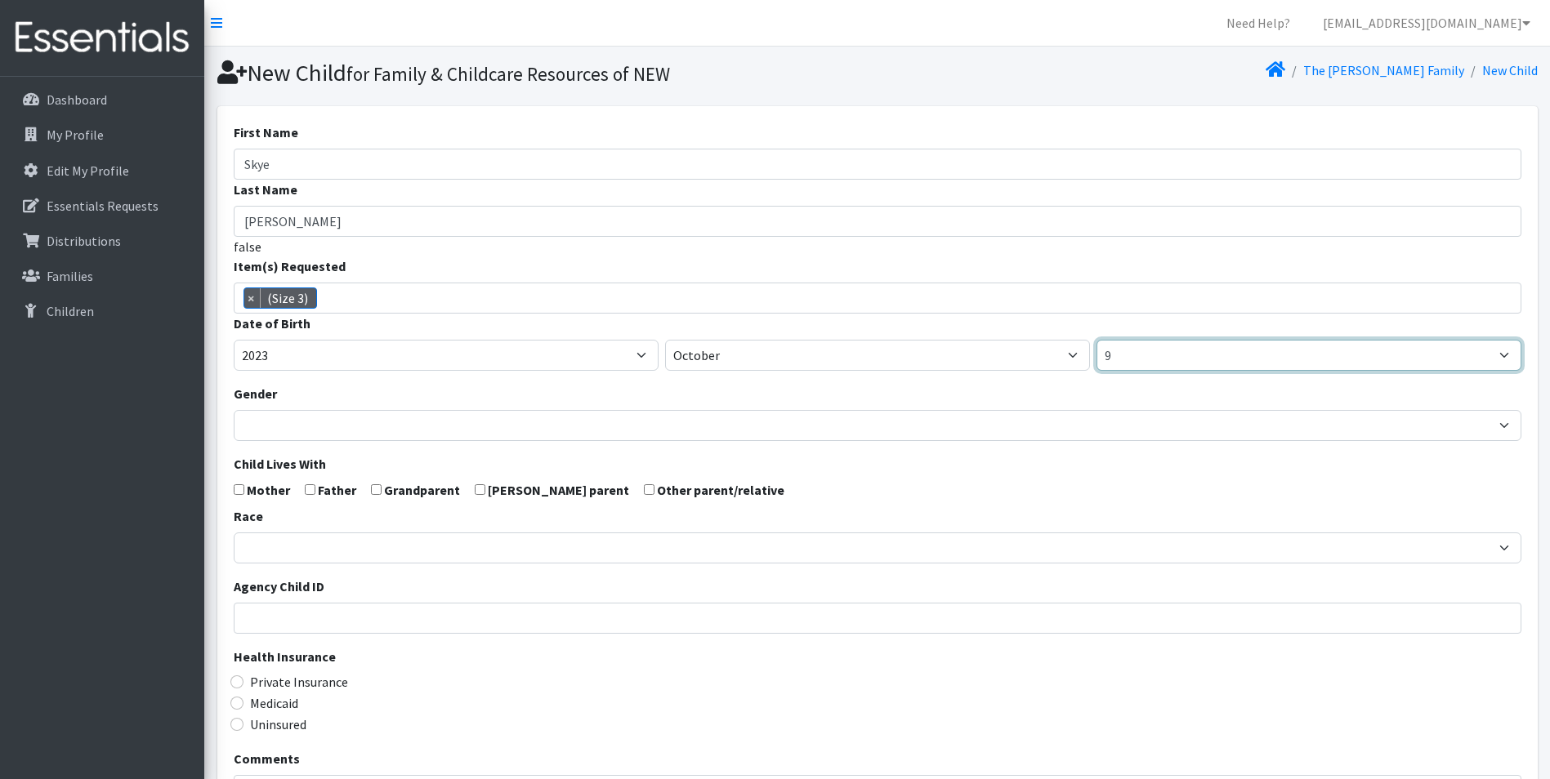
click at [1180, 354] on select "1 2 3 4 5 6 7 8 9 10 11 12 13 14 15 16 17 18 19 20 21 22 23 24 25 26 27 28 29 3…" at bounding box center [1308, 355] width 425 height 31
select select "19"
click at [1096, 340] on select "1 2 3 4 5 6 7 8 9 10 11 12 13 14 15 16 17 18 19 20 21 22 23 24 25 26 27 28 29 3…" at bounding box center [1308, 355] width 425 height 31
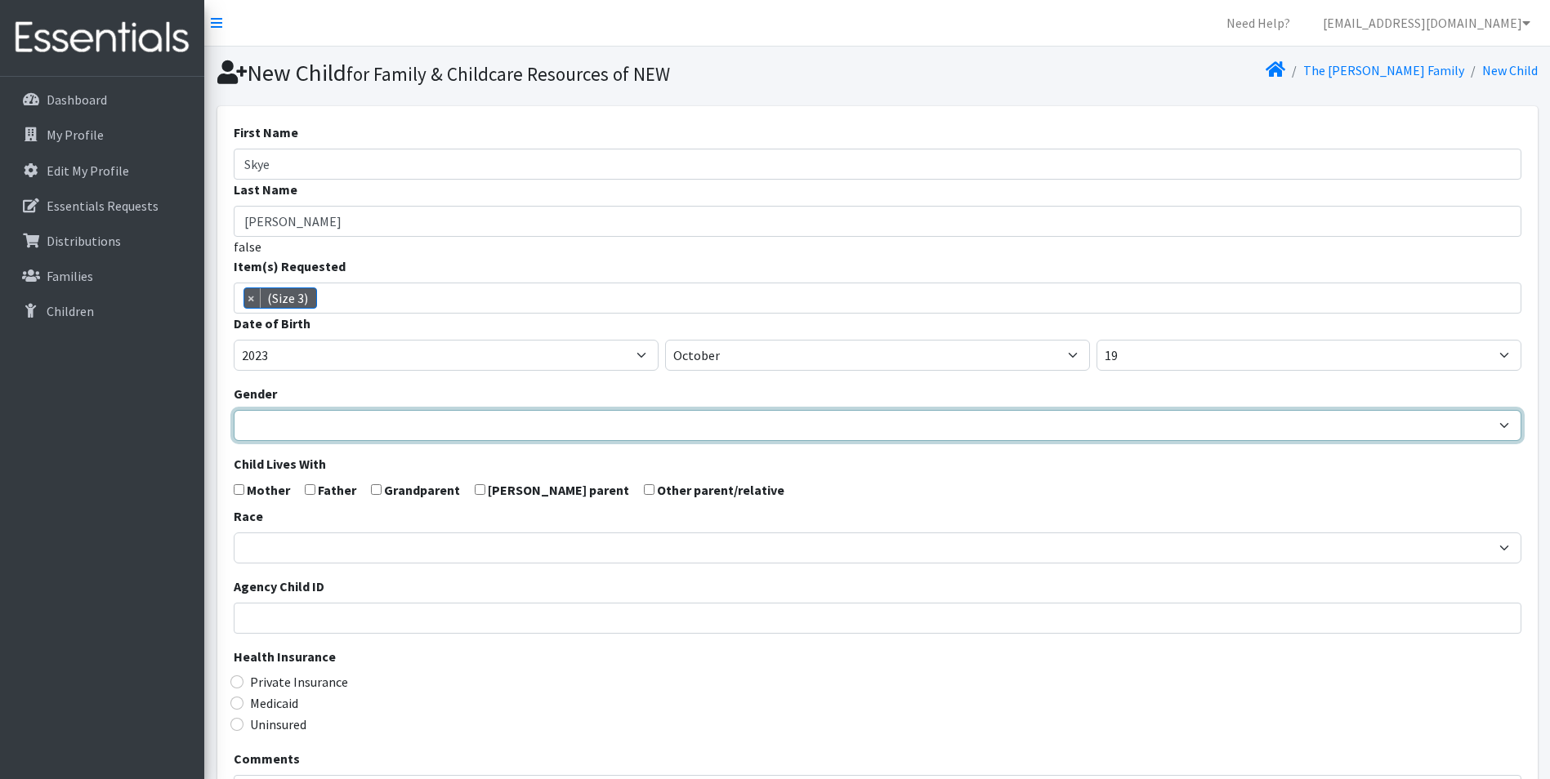
drag, startPoint x: 292, startPoint y: 426, endPoint x: 297, endPoint y: 444, distance: 17.8
click at [292, 426] on select "Male Female" at bounding box center [877, 425] width 1287 height 31
select select "[DEMOGRAPHIC_DATA]"
click at [234, 410] on select "Male Female" at bounding box center [877, 425] width 1287 height 31
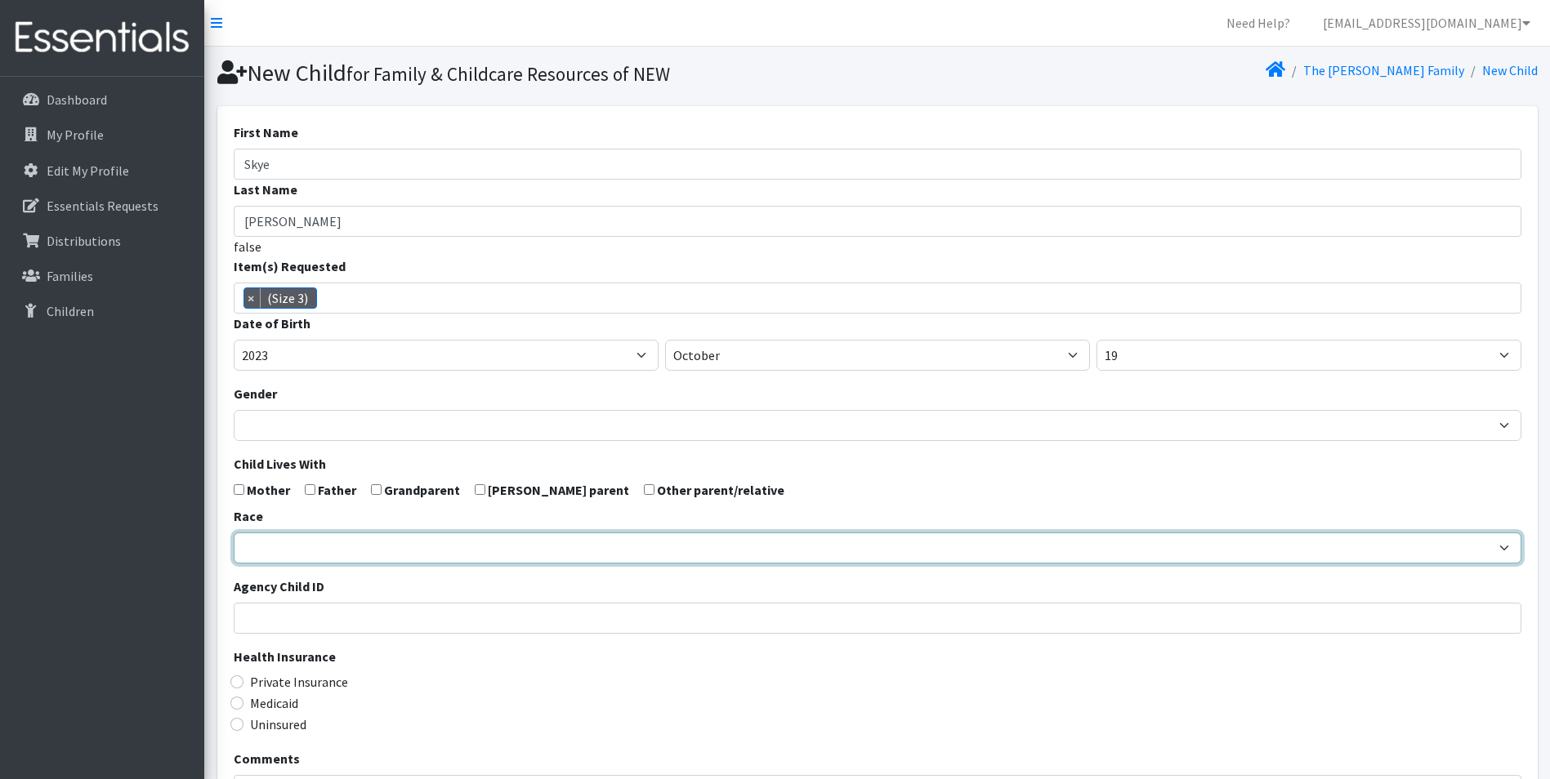
click at [263, 544] on select "African American Caucasian Hispanic Asian American Indian Pacific Islander Mult…" at bounding box center [877, 548] width 1287 height 31
select select "Caucasian"
click at [234, 533] on select "African American Caucasian Hispanic Asian American Indian Pacific Islander Mult…" at bounding box center [877, 548] width 1287 height 31
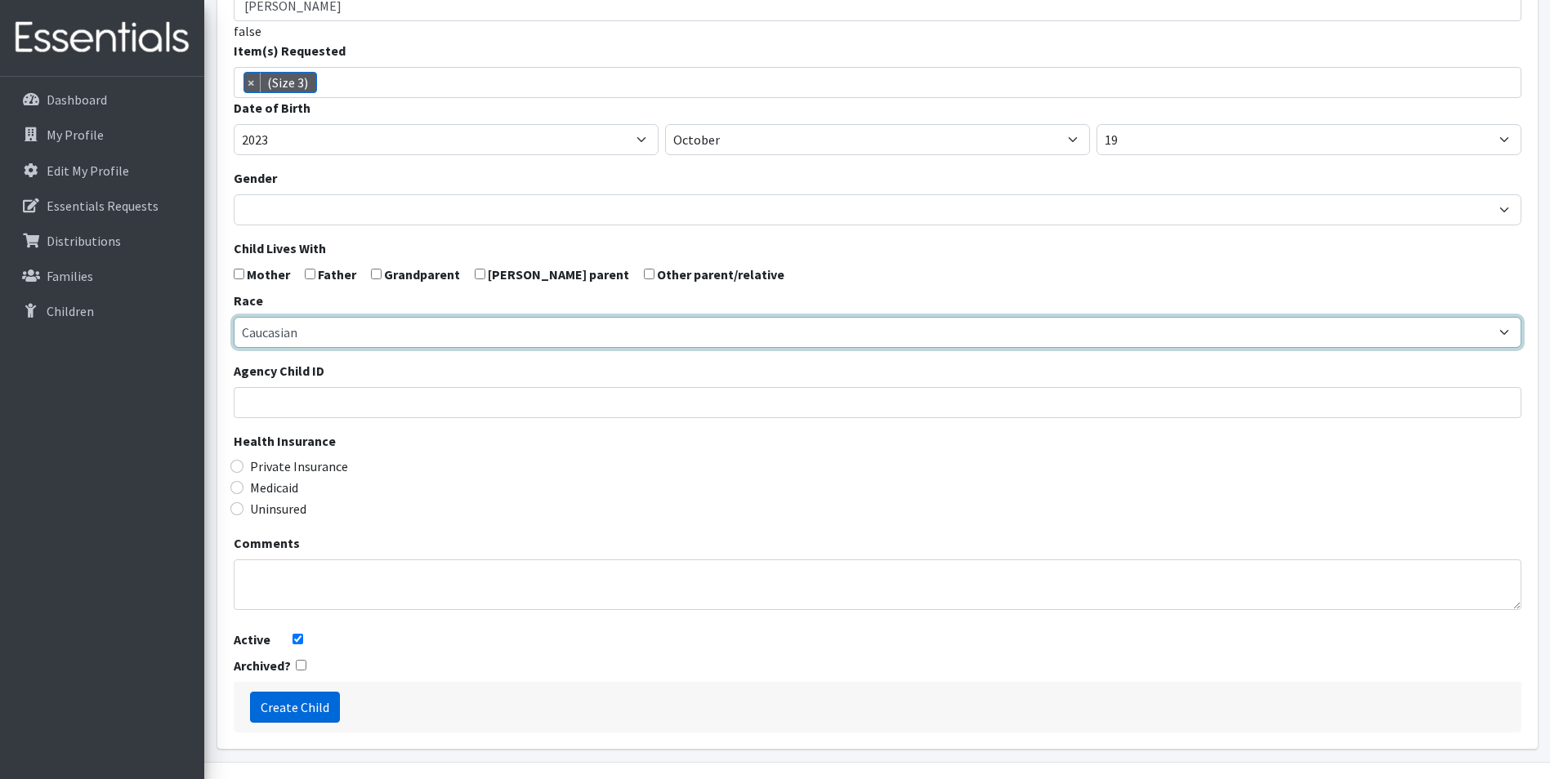
scroll to position [260, 0]
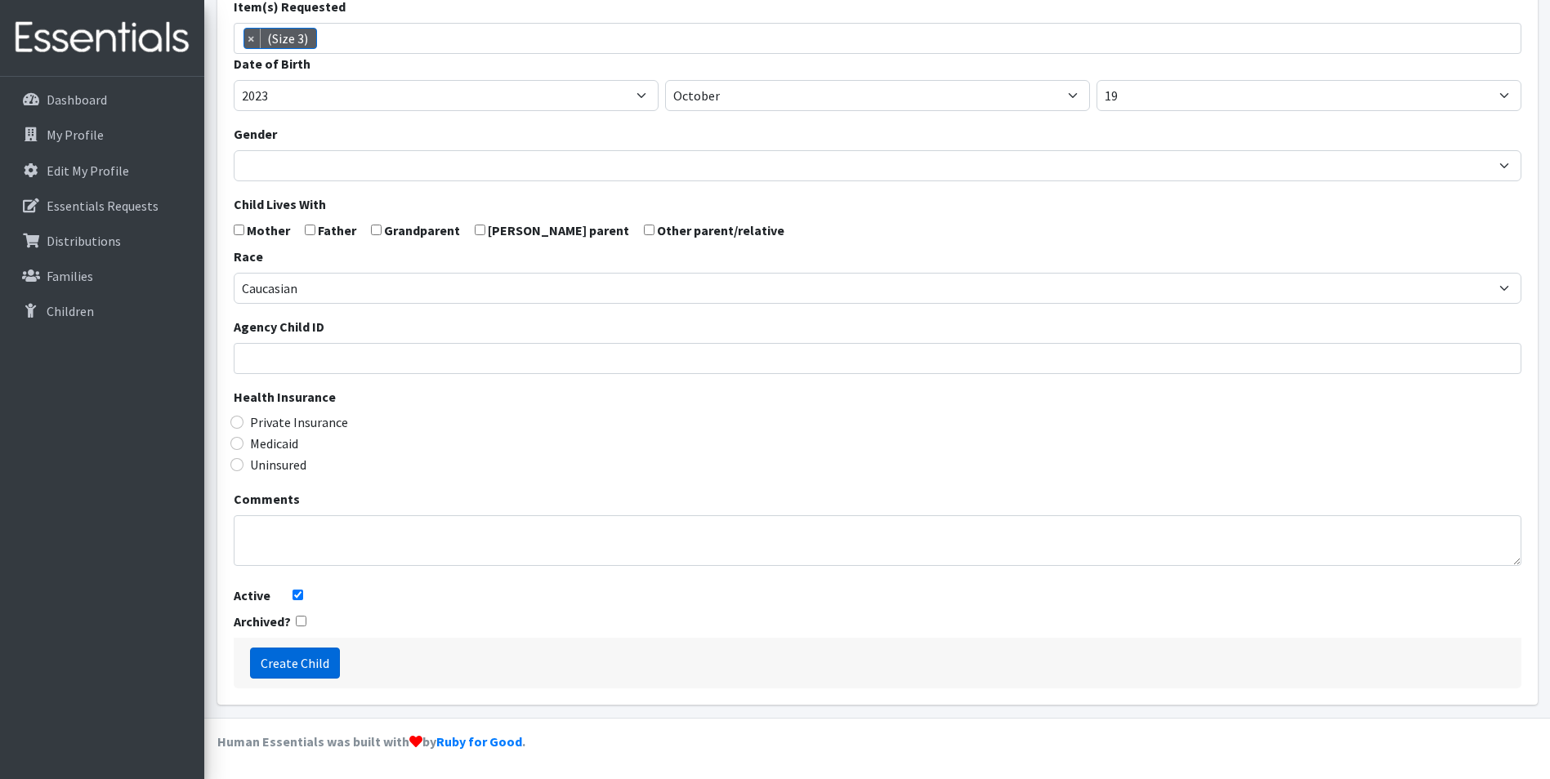
click at [281, 665] on input "Create Child" at bounding box center [295, 663] width 90 height 31
